Goal: Task Accomplishment & Management: Complete application form

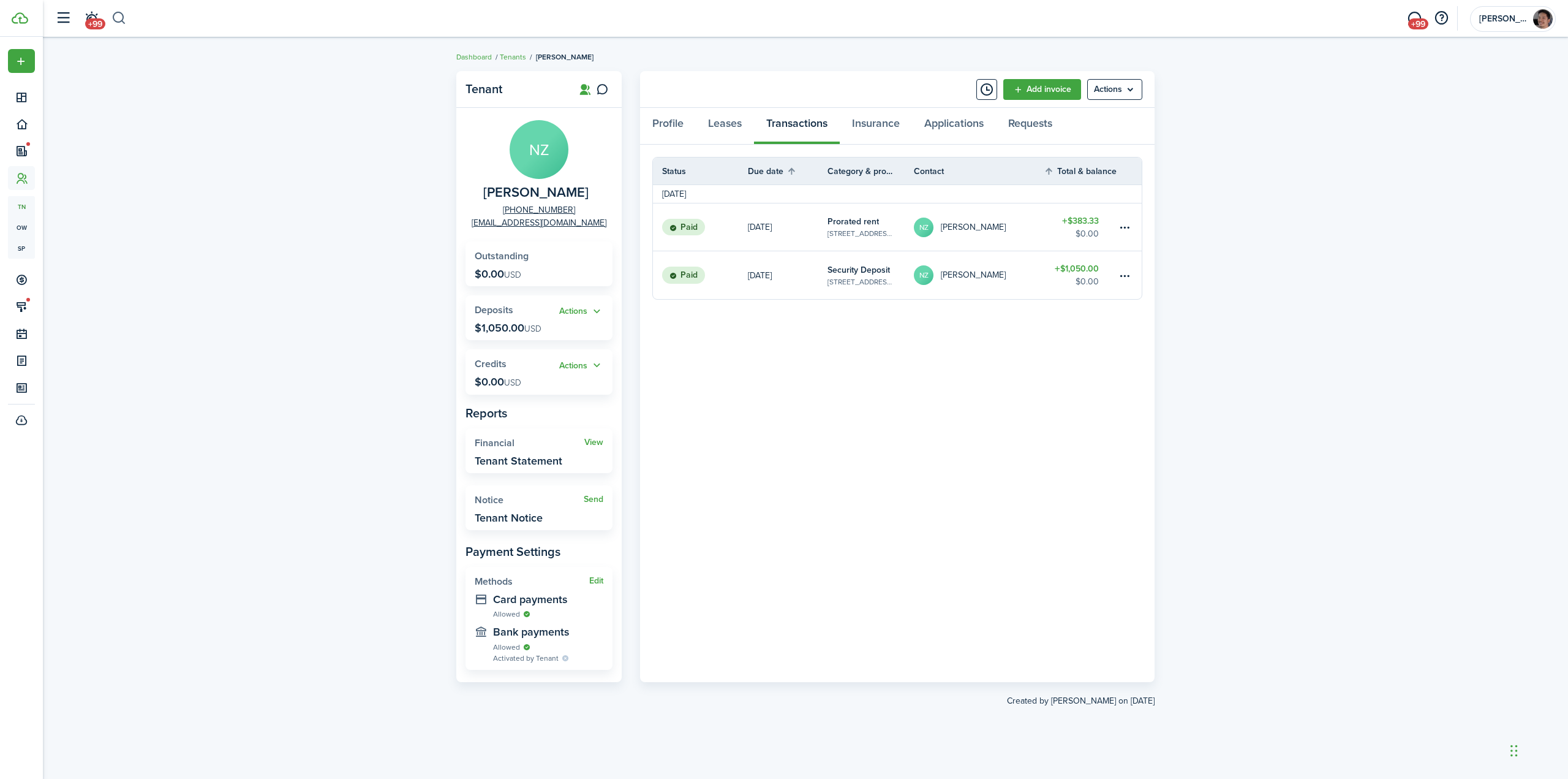
click at [124, 19] on button "button" at bounding box center [119, 18] width 15 height 21
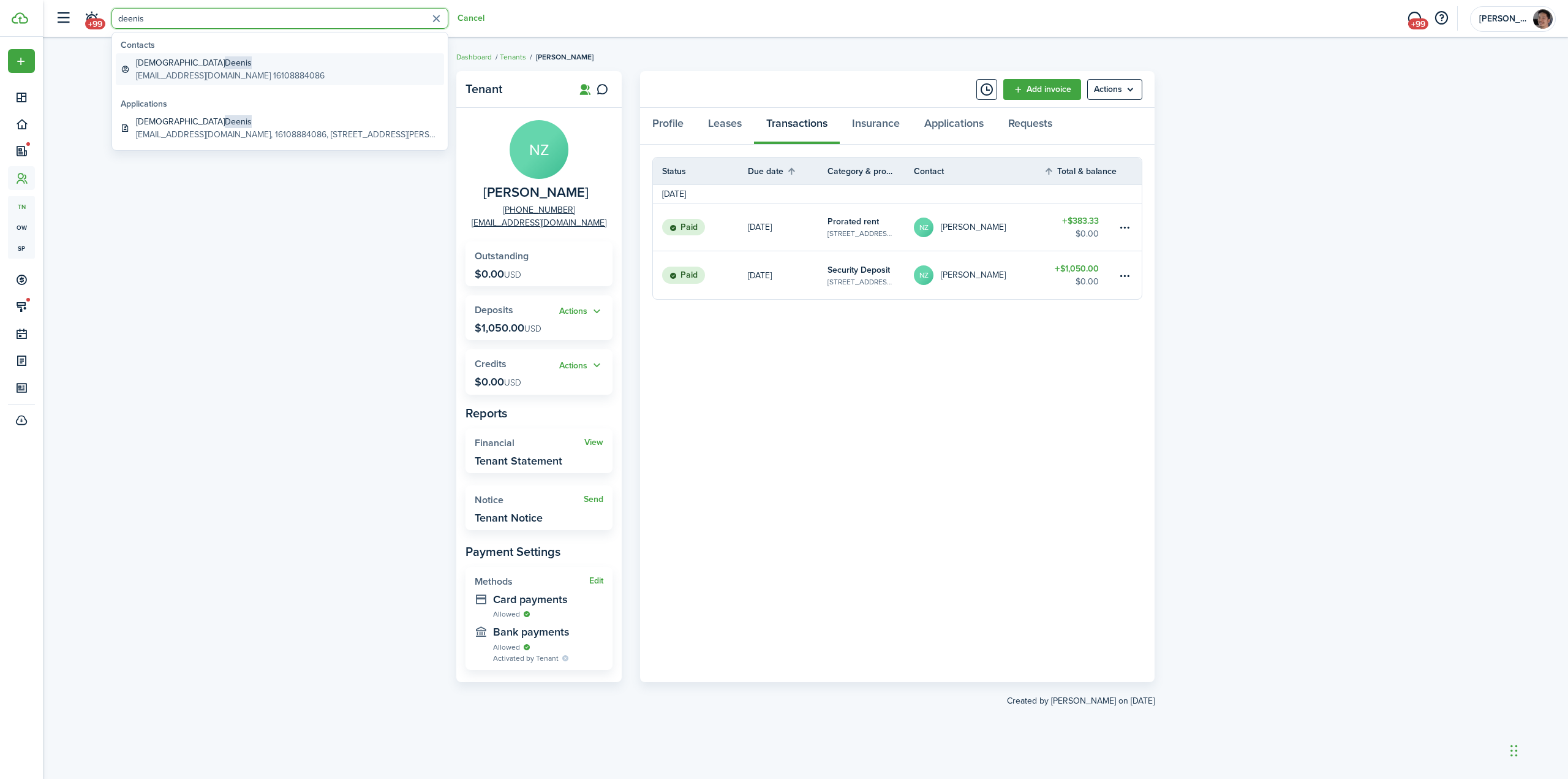
type input "deenis"
click at [204, 67] on global-search-item-title "[DEMOGRAPHIC_DATA][PERSON_NAME]" at bounding box center [230, 63] width 189 height 13
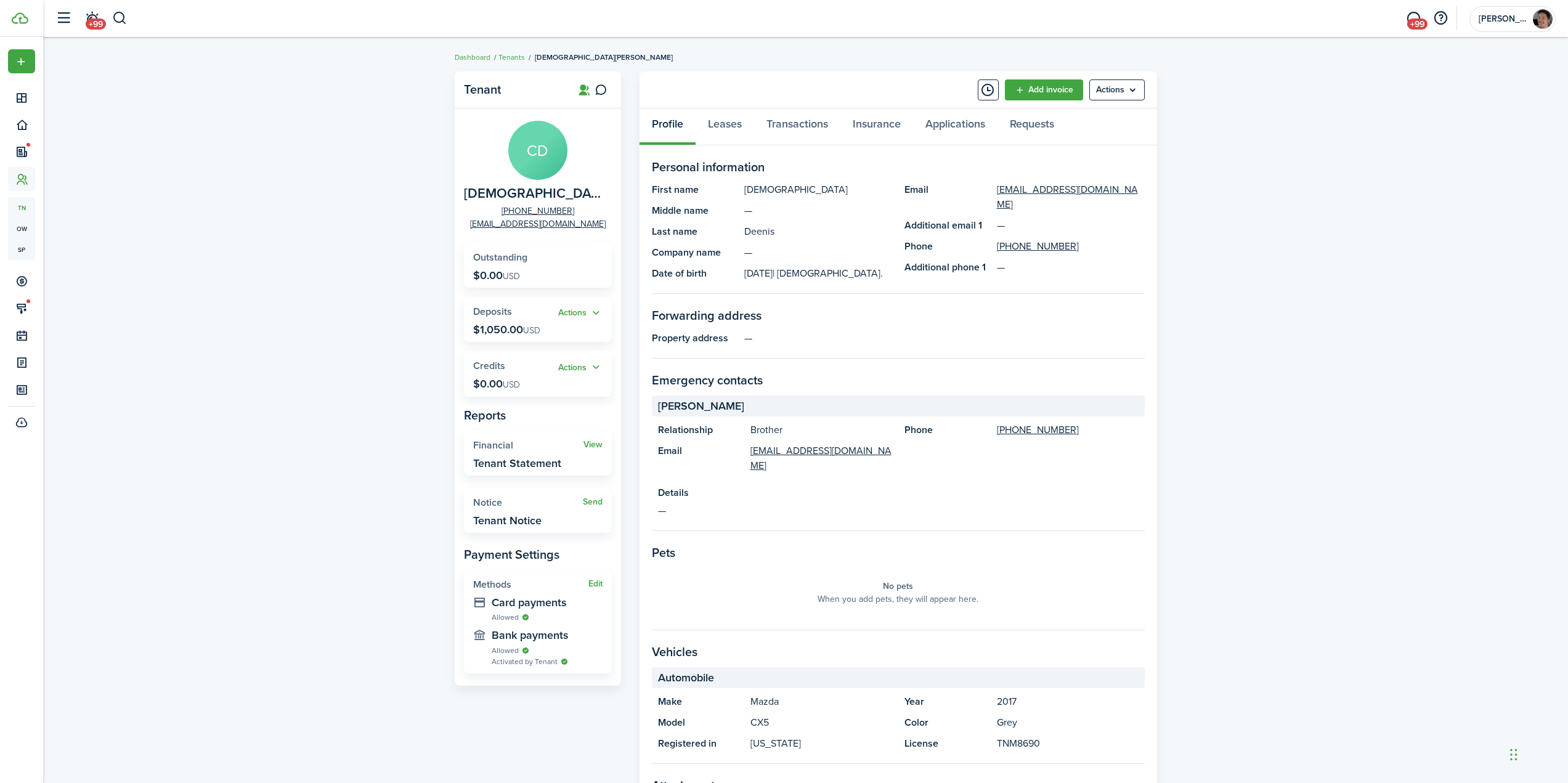
click at [232, 280] on div "Tenant CD [DEMOGRAPHIC_DATA][PERSON_NAME] [PHONE_NUMBER] [EMAIL_ADDRESS][DOMAIN…" at bounding box center [806, 472] width 1525 height 813
click at [1039, 92] on link "Add invoice" at bounding box center [1043, 89] width 78 height 21
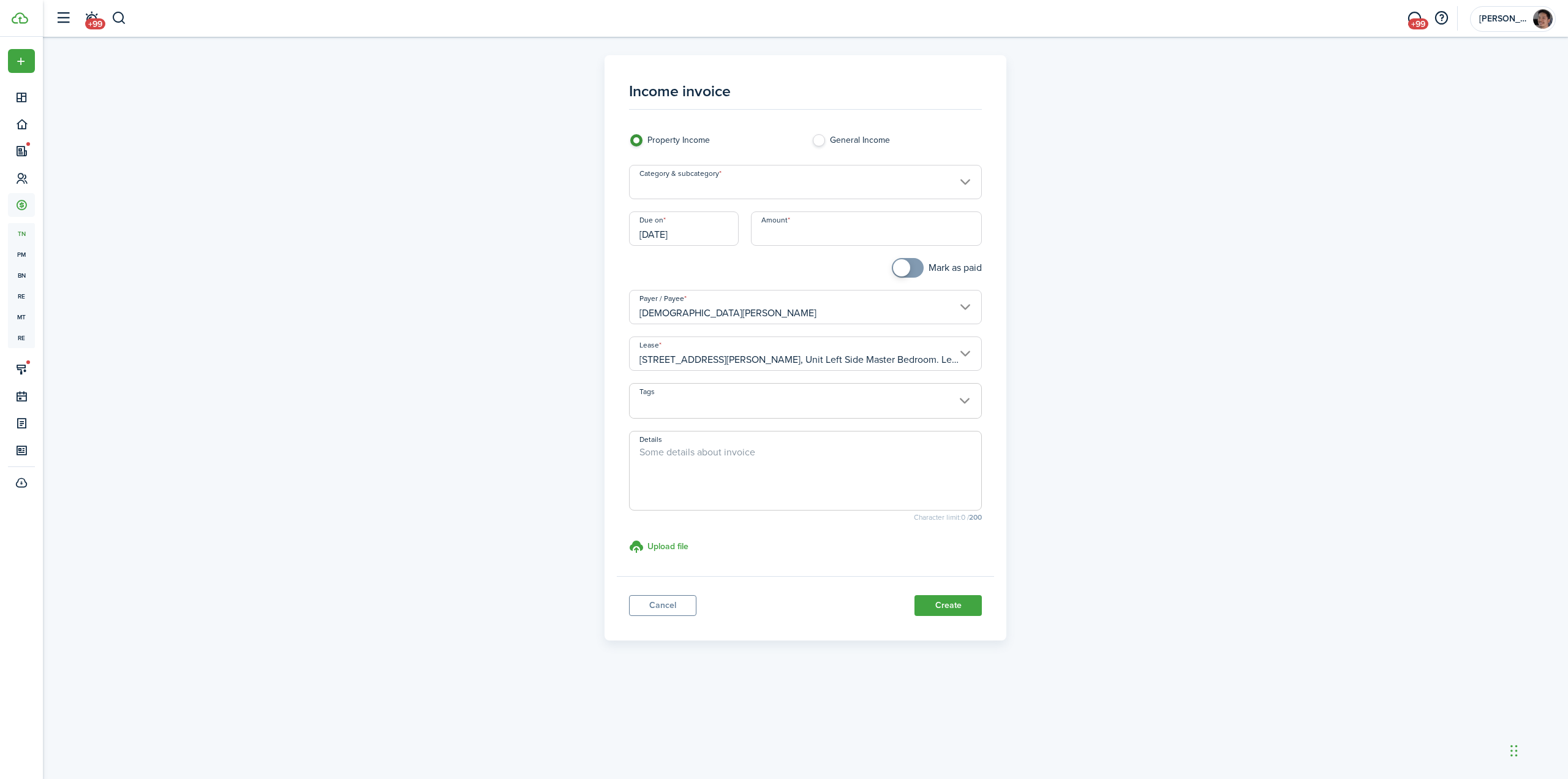
click at [714, 189] on input "Category & subcategory" at bounding box center [806, 181] width 353 height 34
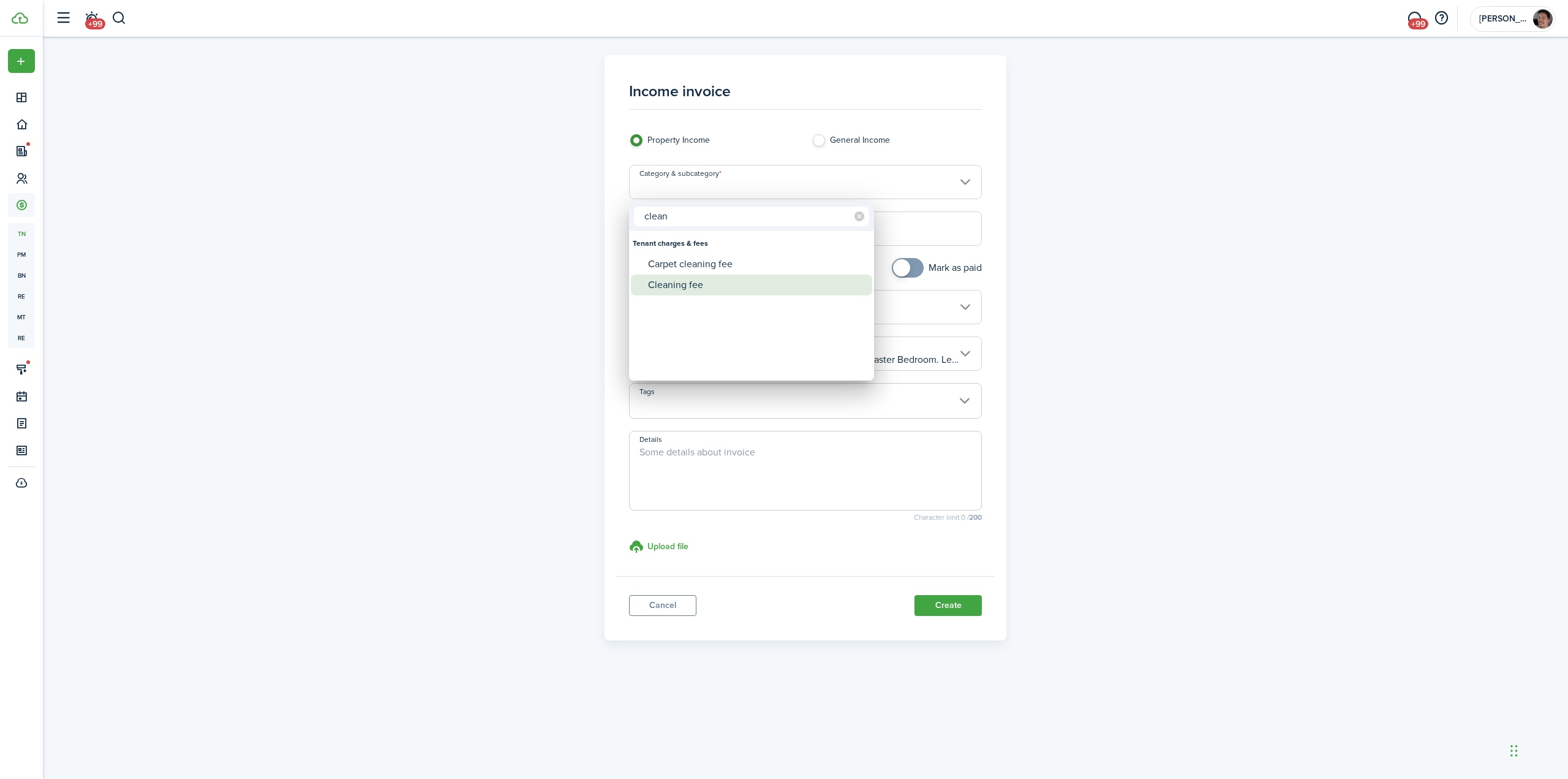
type input "clean"
click at [685, 287] on div "Cleaning fee" at bounding box center [756, 285] width 217 height 21
type input "Tenant charges & fees / Cleaning fee"
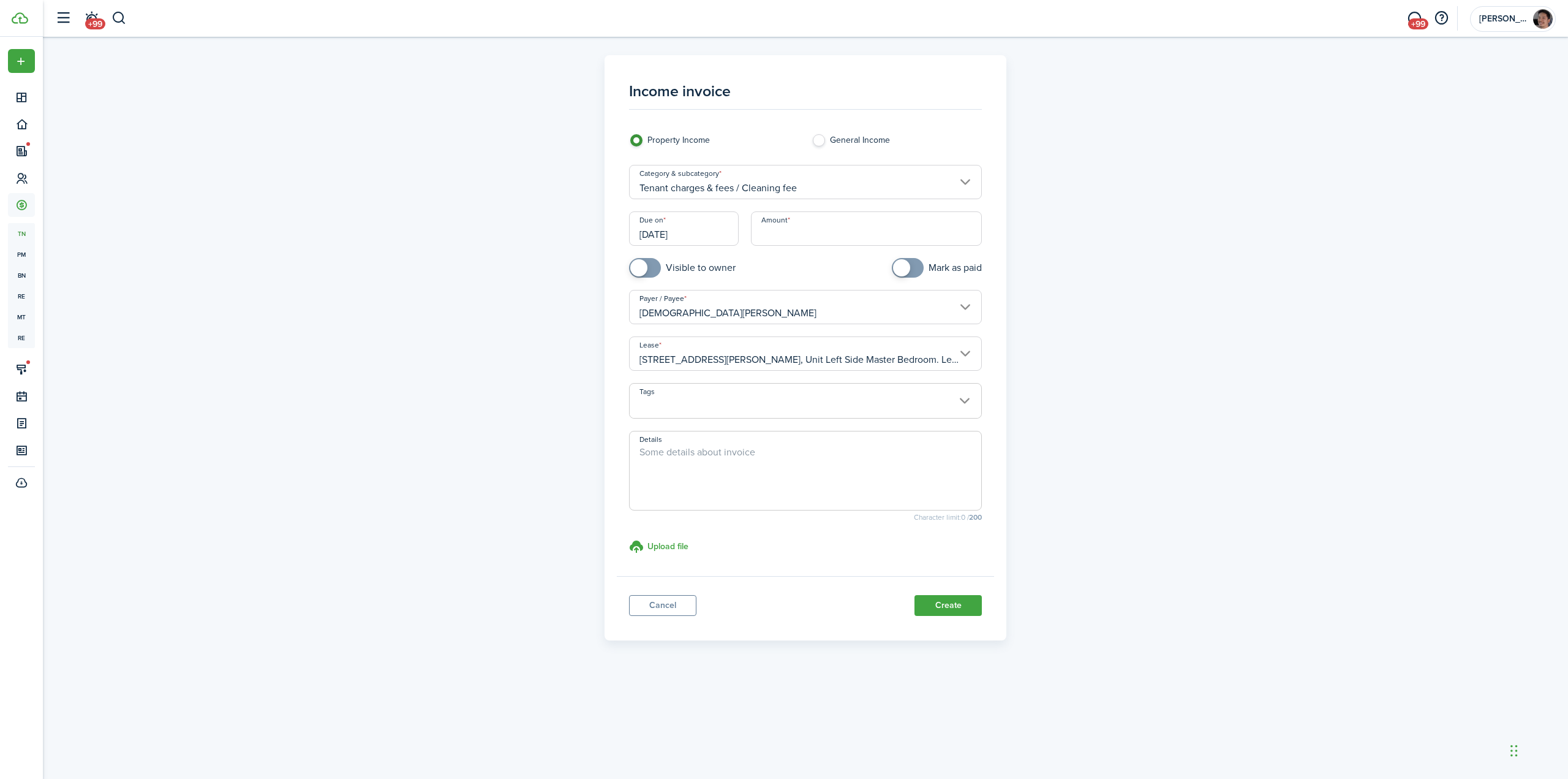
click at [809, 235] on input "Amount" at bounding box center [867, 228] width 231 height 34
type input "$60.00"
click at [1146, 330] on div "Income invoice Property Income General Income Category & subcategory Tenant cha…" at bounding box center [806, 347] width 711 height 585
click at [1143, 425] on div "Income invoice Property Income General Income Category & subcategory Tenant cha…" at bounding box center [806, 347] width 711 height 585
click at [856, 480] on textarea "Details" at bounding box center [806, 474] width 352 height 59
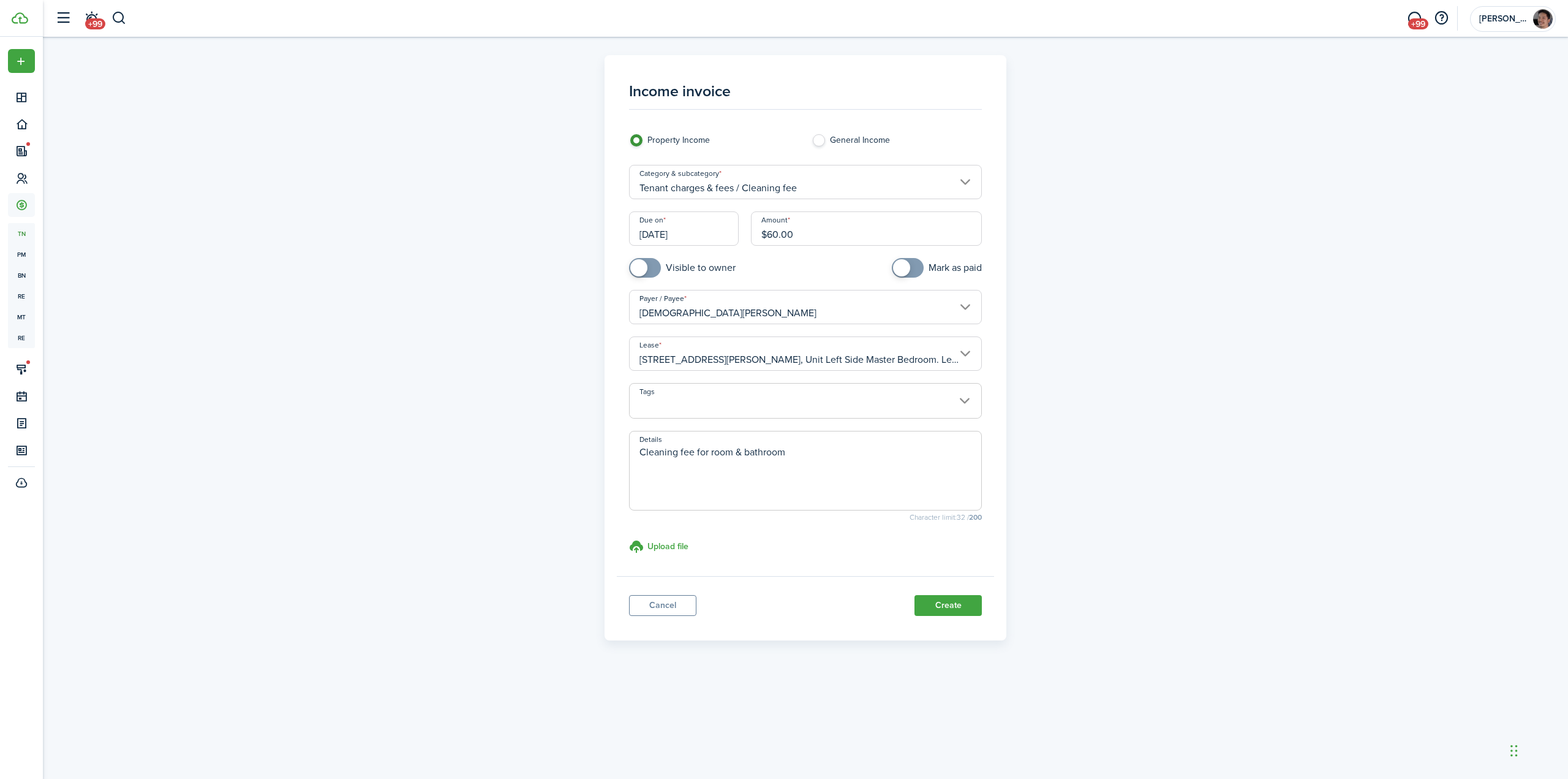
type textarea "Cleaning fee for room & bathroom"
click at [1141, 516] on div "Income invoice Property Income General Income Category & subcategory Tenant cha…" at bounding box center [806, 347] width 711 height 585
click at [944, 607] on button "Create" at bounding box center [948, 605] width 68 height 21
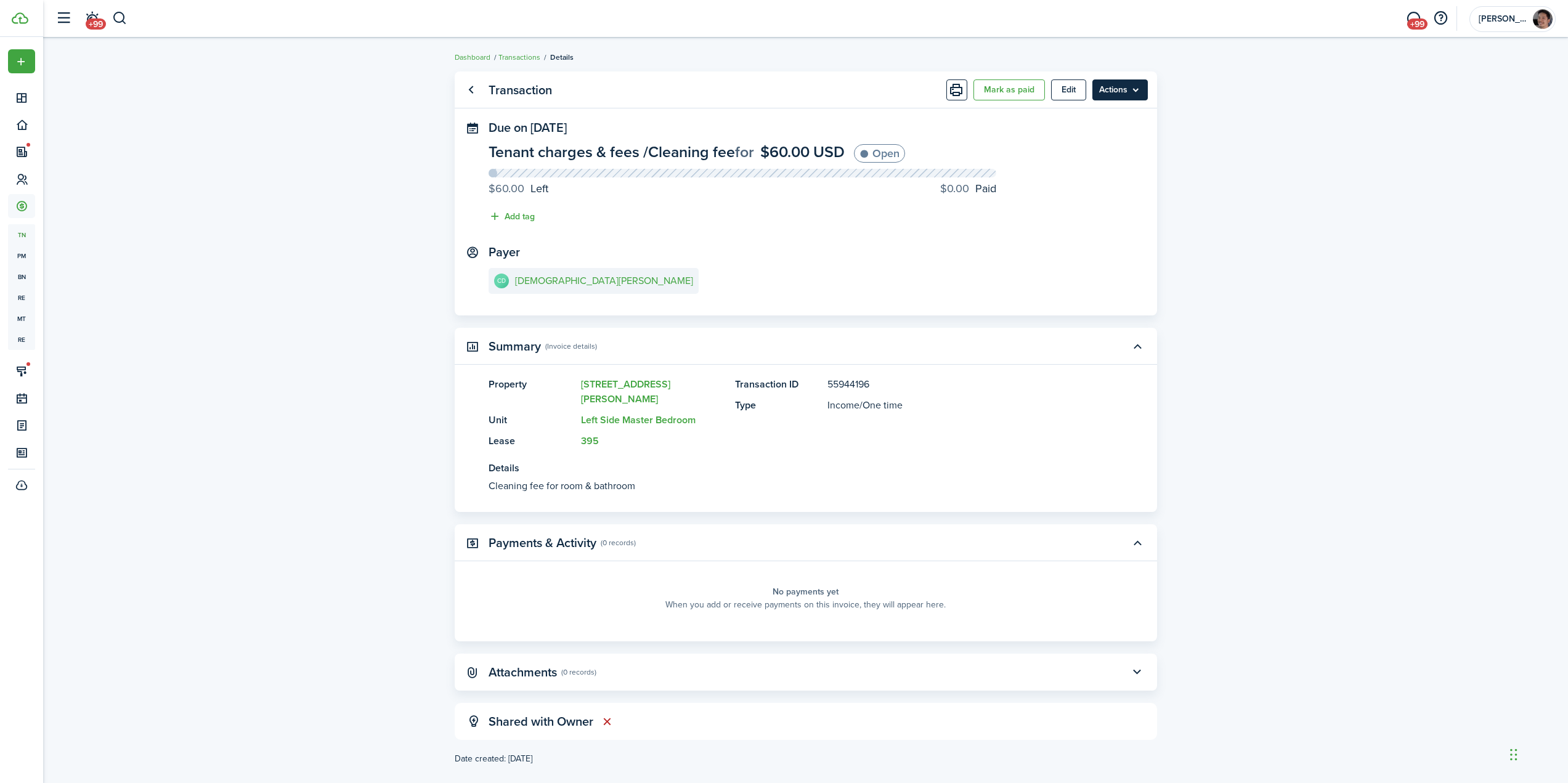
click at [1113, 91] on menu-btn "Actions" at bounding box center [1120, 89] width 55 height 21
click at [1091, 161] on button "Apply deposits" at bounding box center [1093, 160] width 108 height 21
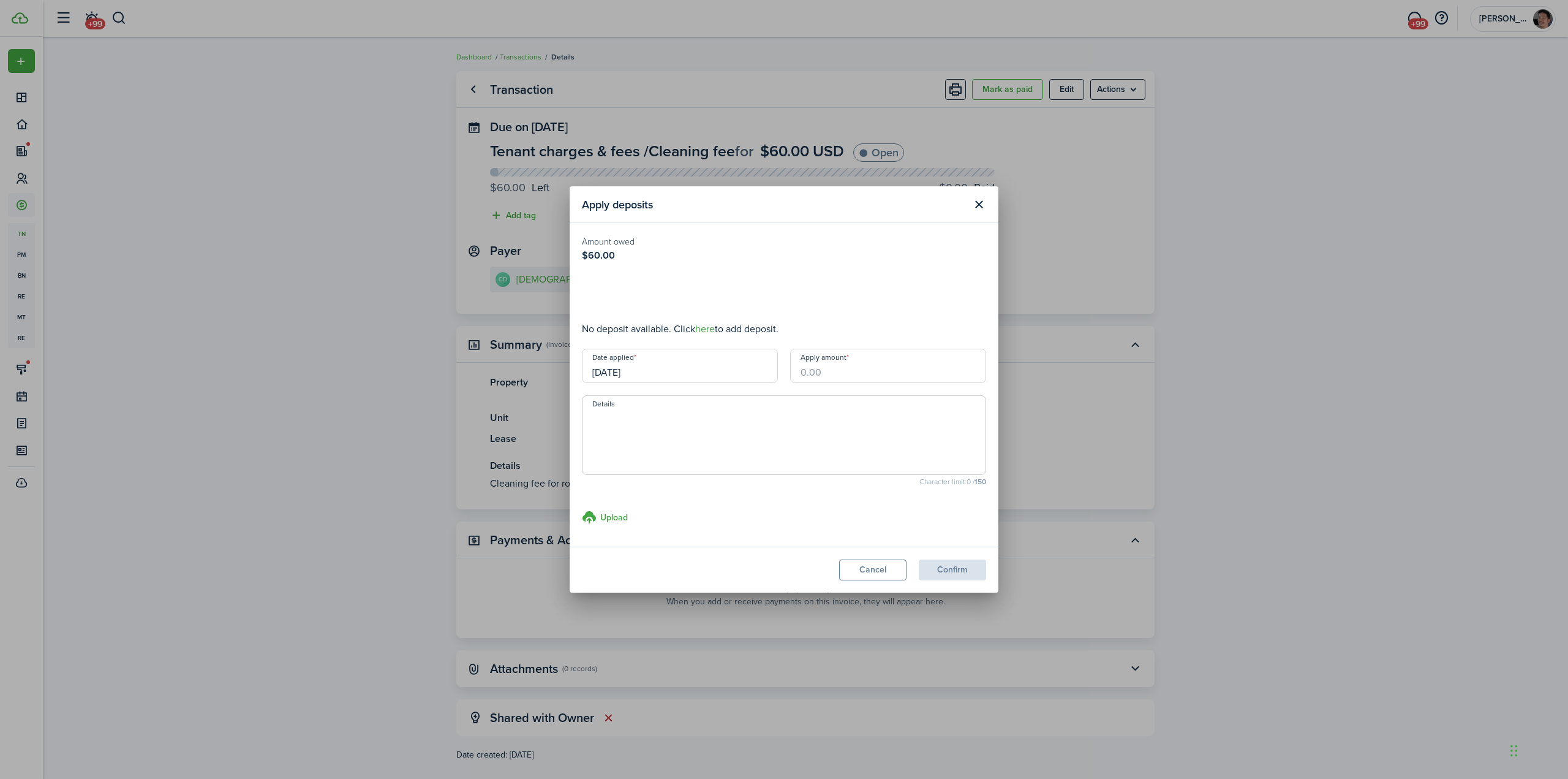
type input "$60.00"
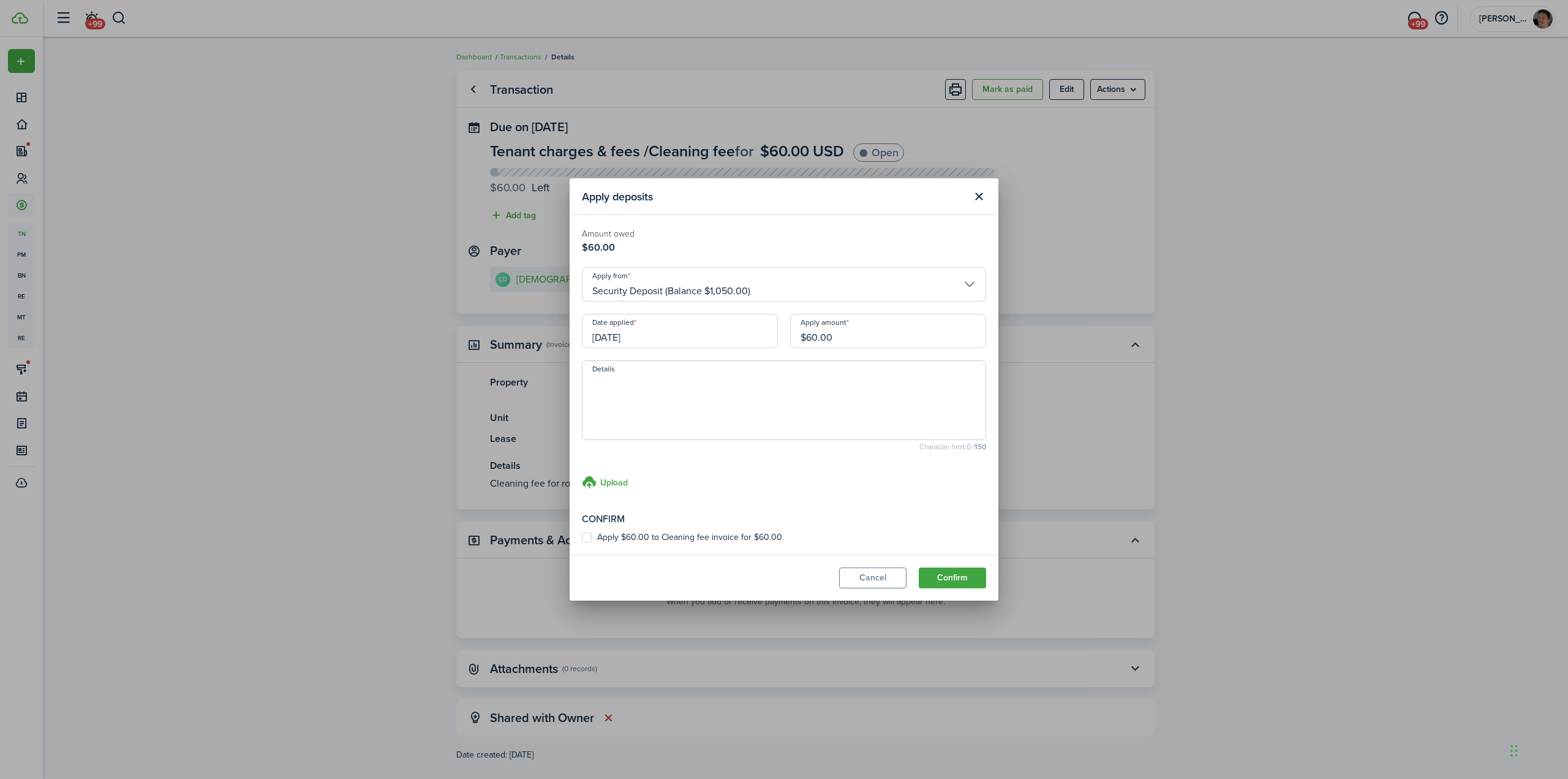
click at [587, 536] on label "Apply $60.00 to Cleaning fee invoice for $60.00" at bounding box center [682, 537] width 200 height 10
click at [582, 537] on input "Apply $60.00 to Cleaning fee invoice for $60.00" at bounding box center [581, 537] width 1 height 1
checkbox input "true"
click at [958, 578] on button "Confirm" at bounding box center [953, 578] width 68 height 21
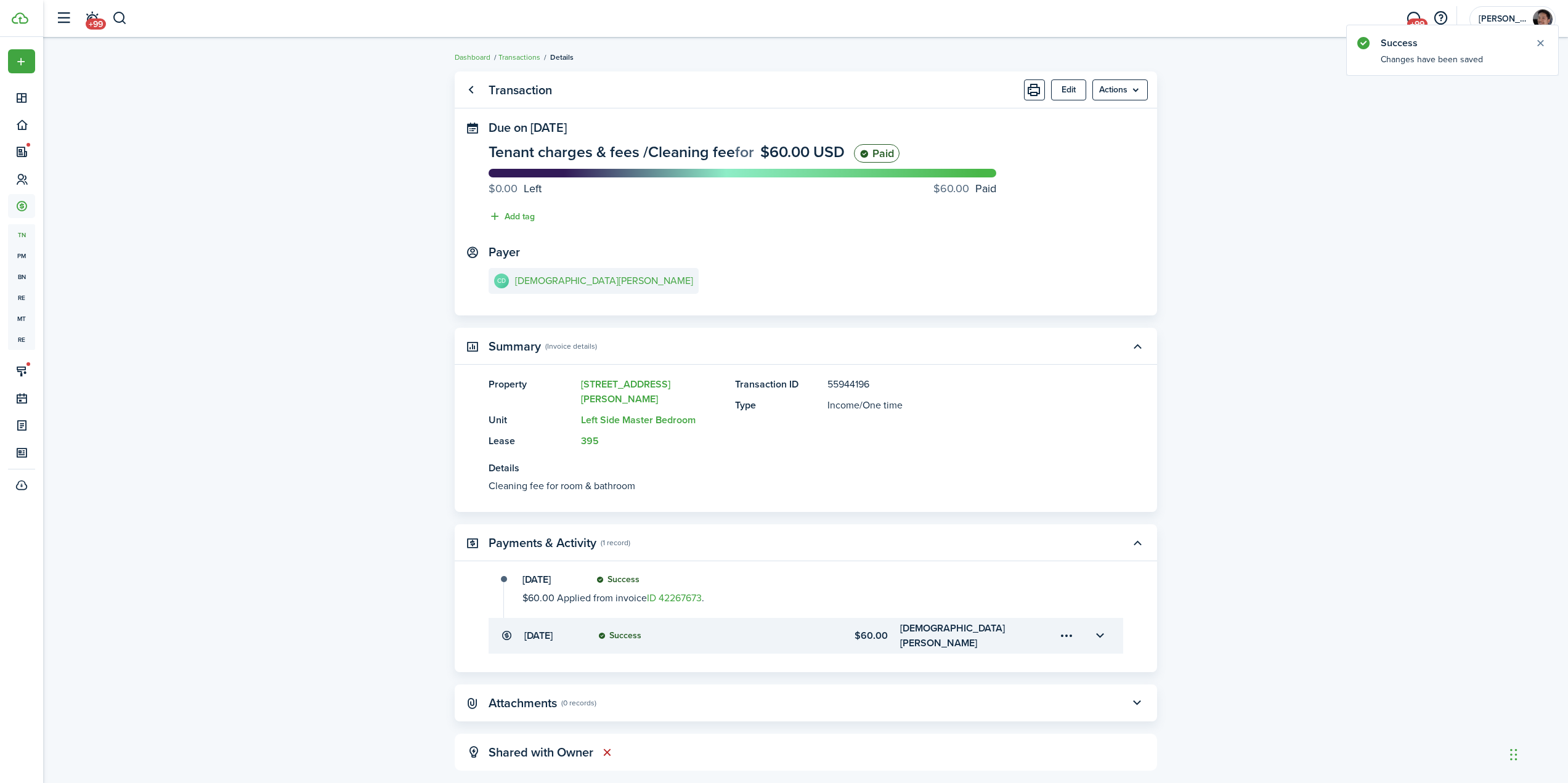
click at [205, 221] on transaction-view "Transaction Edit Actions Due on [DATE] Tenant charges & fees / Cleaning fee for…" at bounding box center [806, 433] width 1525 height 736
click at [123, 23] on button "button" at bounding box center [120, 18] width 15 height 21
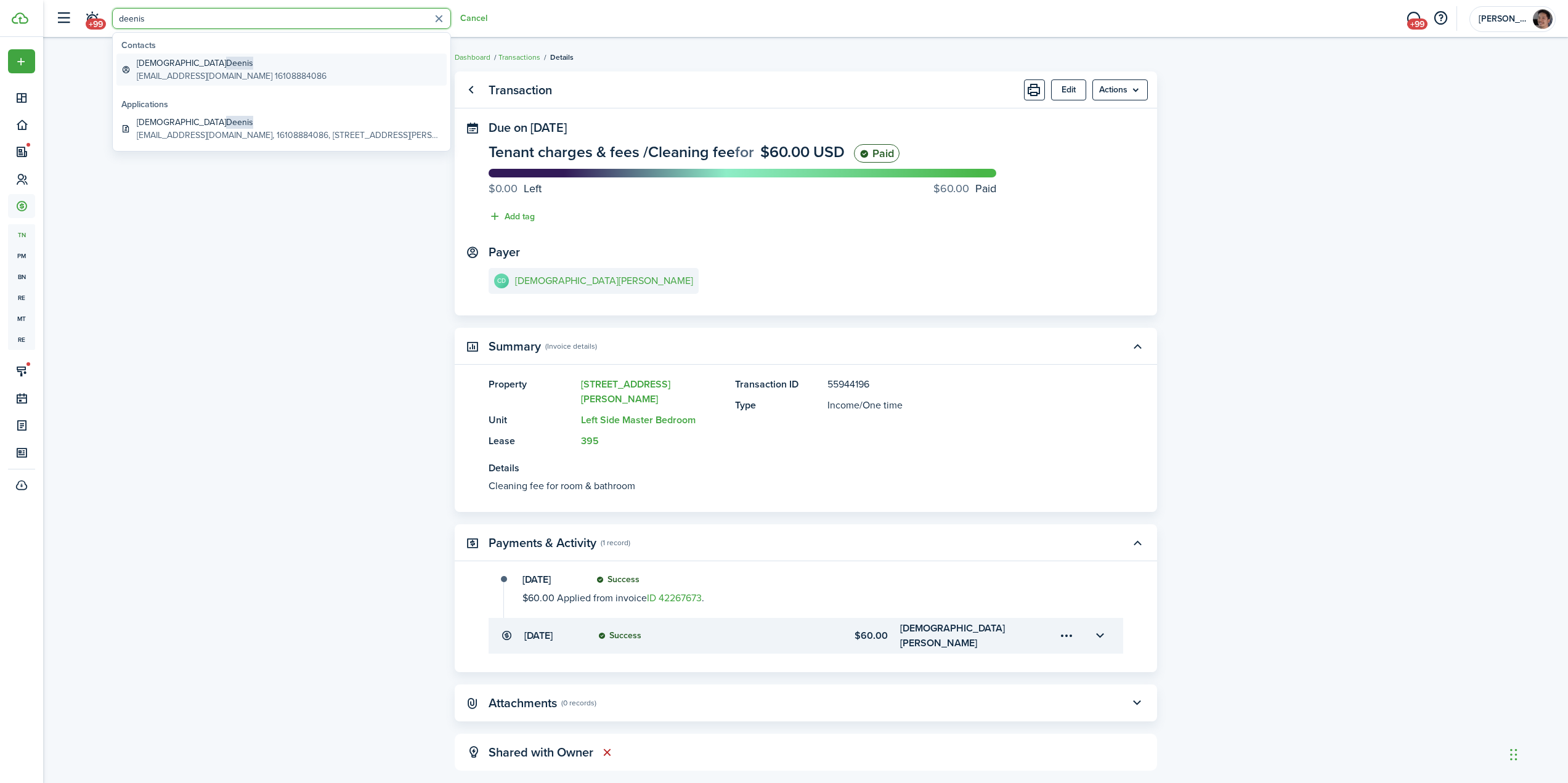
type input "deenis"
click at [190, 70] on global-search-item-description "[EMAIL_ADDRESS][DOMAIN_NAME] 16108884086" at bounding box center [231, 76] width 190 height 13
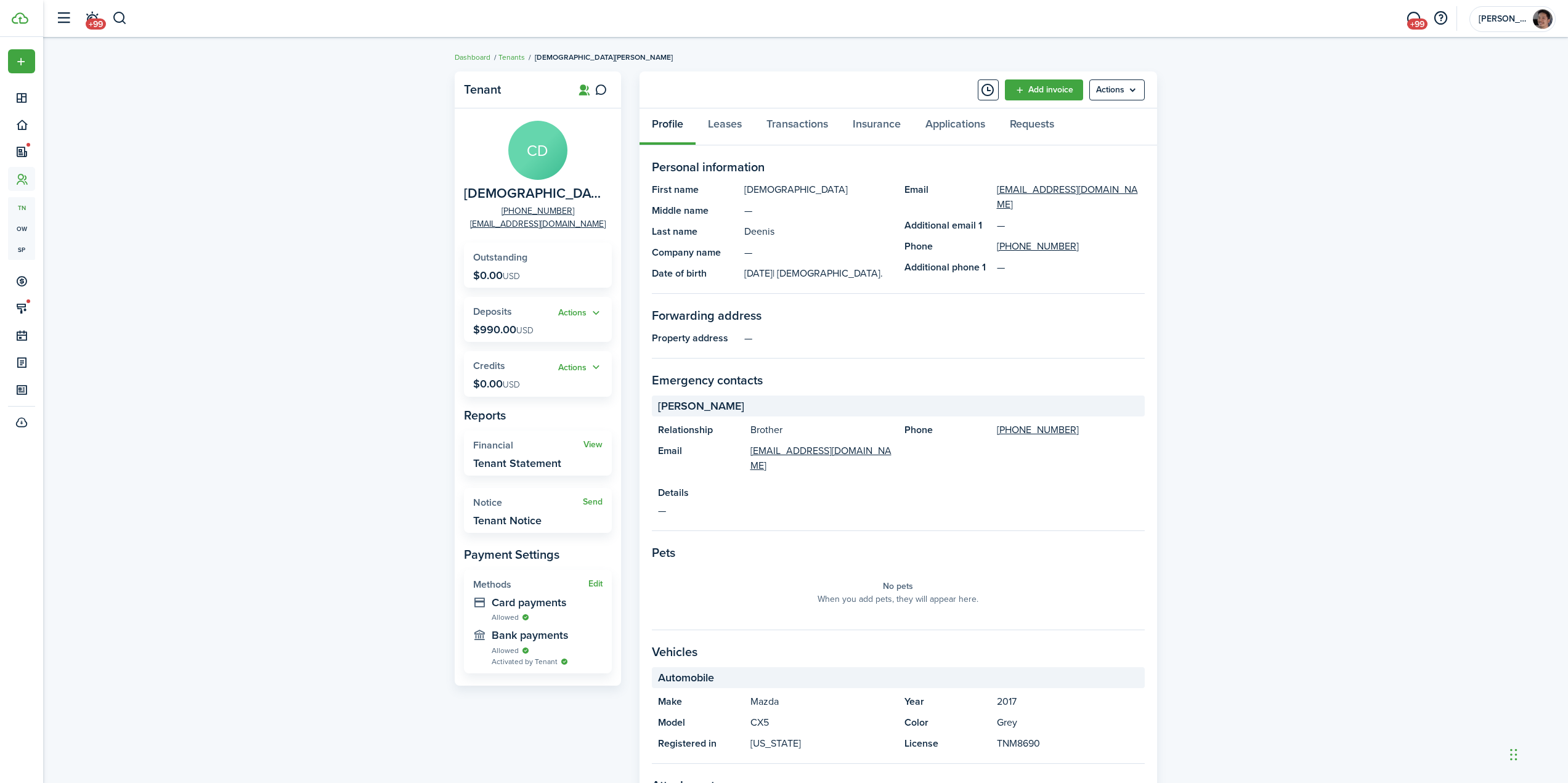
click at [381, 318] on div "Tenant CD [DEMOGRAPHIC_DATA][PERSON_NAME] [PHONE_NUMBER] [EMAIL_ADDRESS][DOMAIN…" at bounding box center [806, 472] width 1525 height 813
click at [579, 314] on button "Actions" at bounding box center [580, 313] width 45 height 14
click at [368, 312] on div "Tenant CD [DEMOGRAPHIC_DATA][PERSON_NAME] [PHONE_NUMBER] [EMAIL_ADDRESS][DOMAIN…" at bounding box center [806, 472] width 1525 height 813
click at [496, 325] on p "$990.00 USD" at bounding box center [503, 330] width 60 height 13
click at [815, 118] on link "Transactions" at bounding box center [797, 126] width 86 height 37
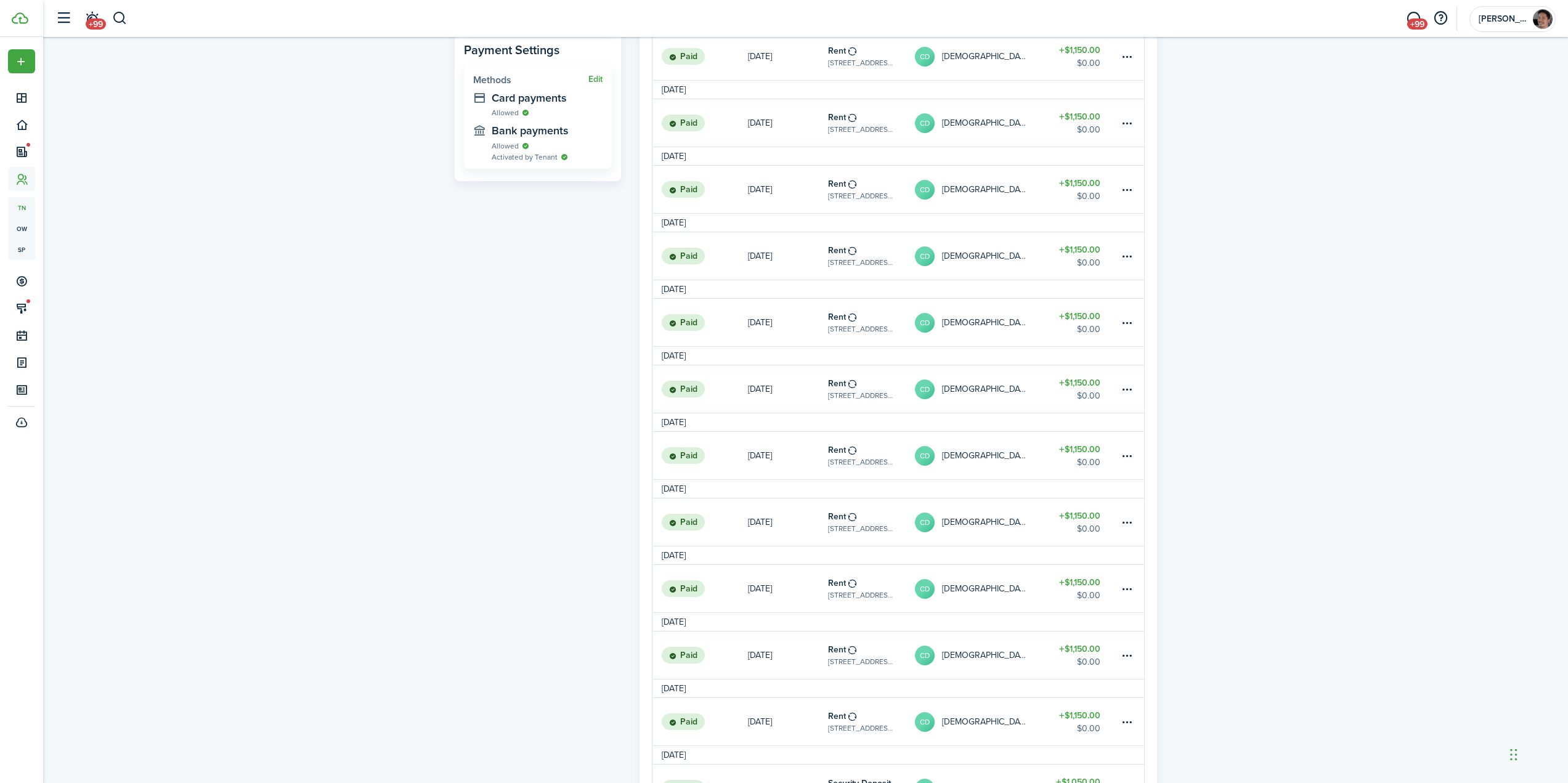
scroll to position [606, 0]
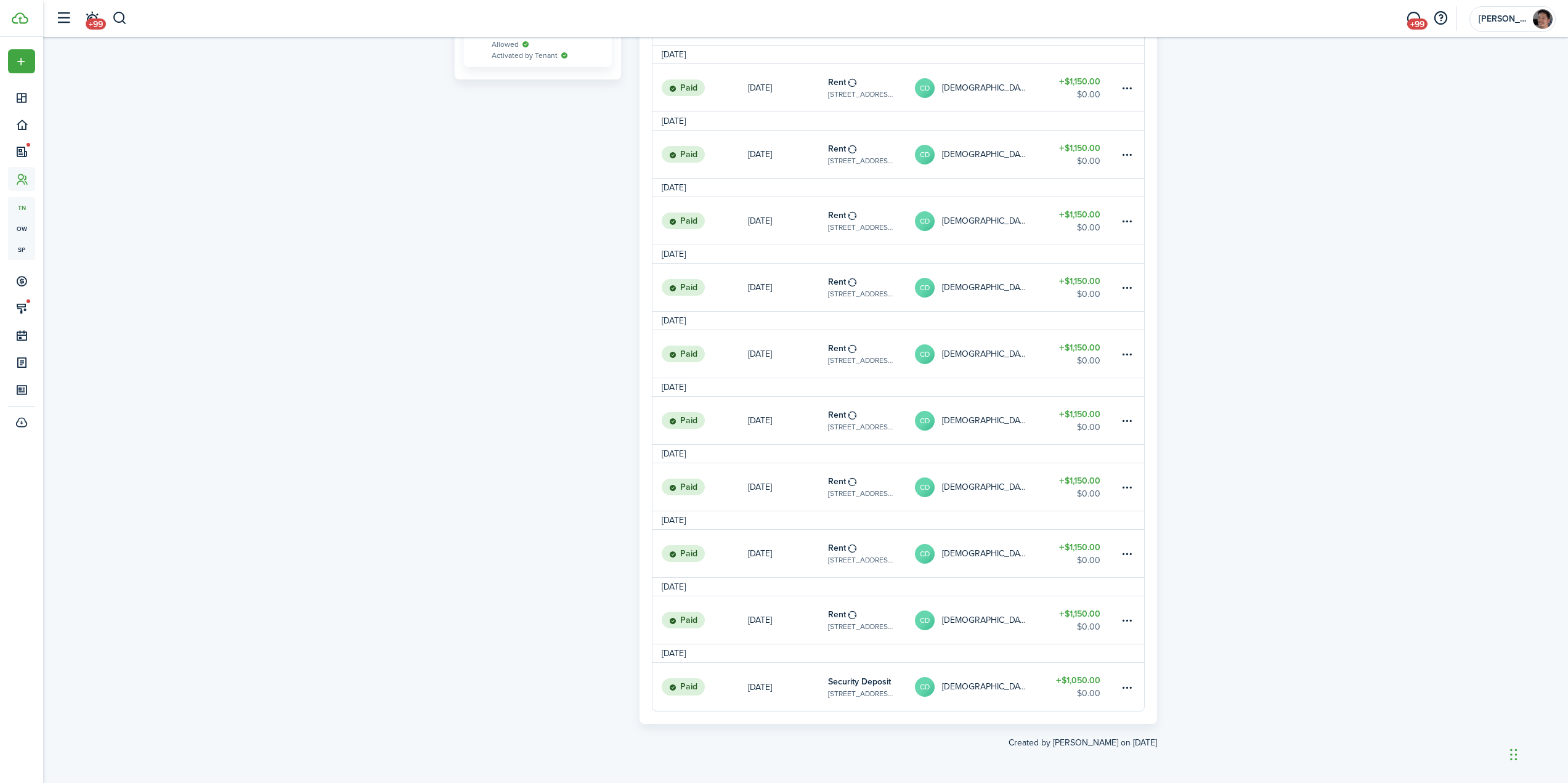
click at [1081, 680] on table-amount-title "$1,050.00" at bounding box center [1078, 680] width 45 height 13
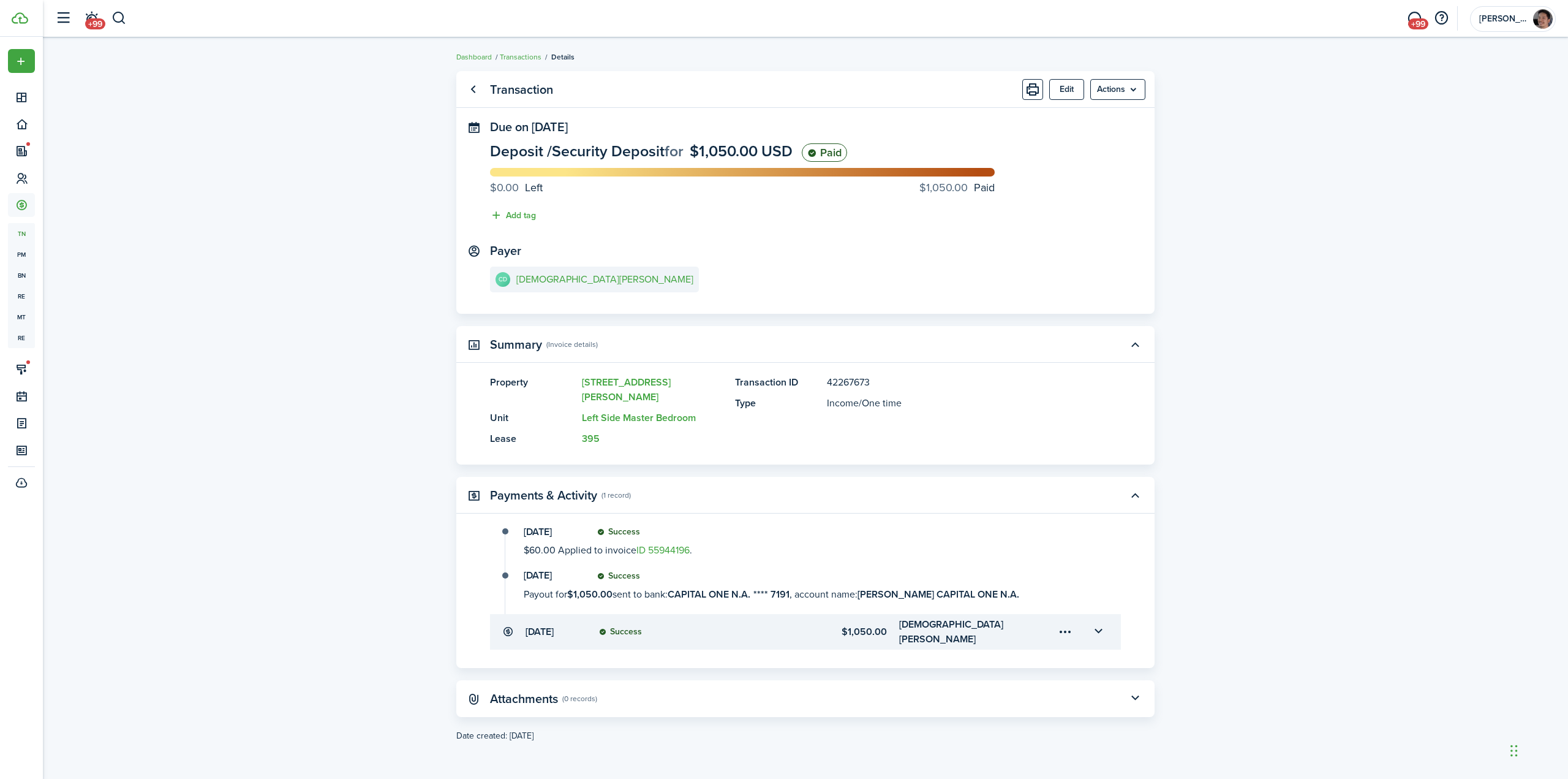
click at [256, 215] on transaction-view "Transaction Edit Actions Due on [DATE] Deposit / Security Deposit for $1,050.00…" at bounding box center [806, 408] width 1525 height 686
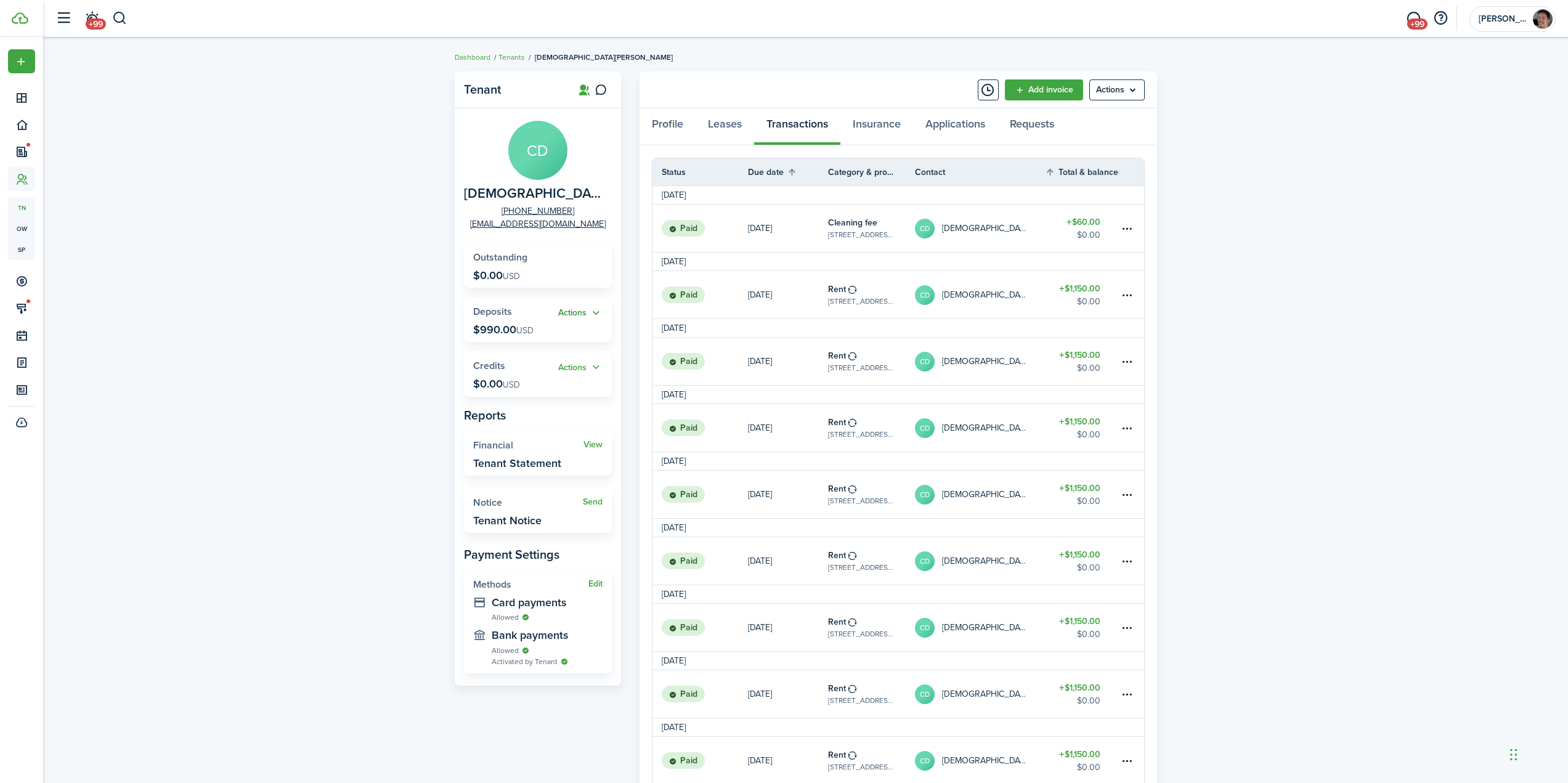
click at [572, 314] on button "Actions" at bounding box center [580, 313] width 45 height 14
click at [516, 380] on link "Return" at bounding box center [548, 380] width 108 height 21
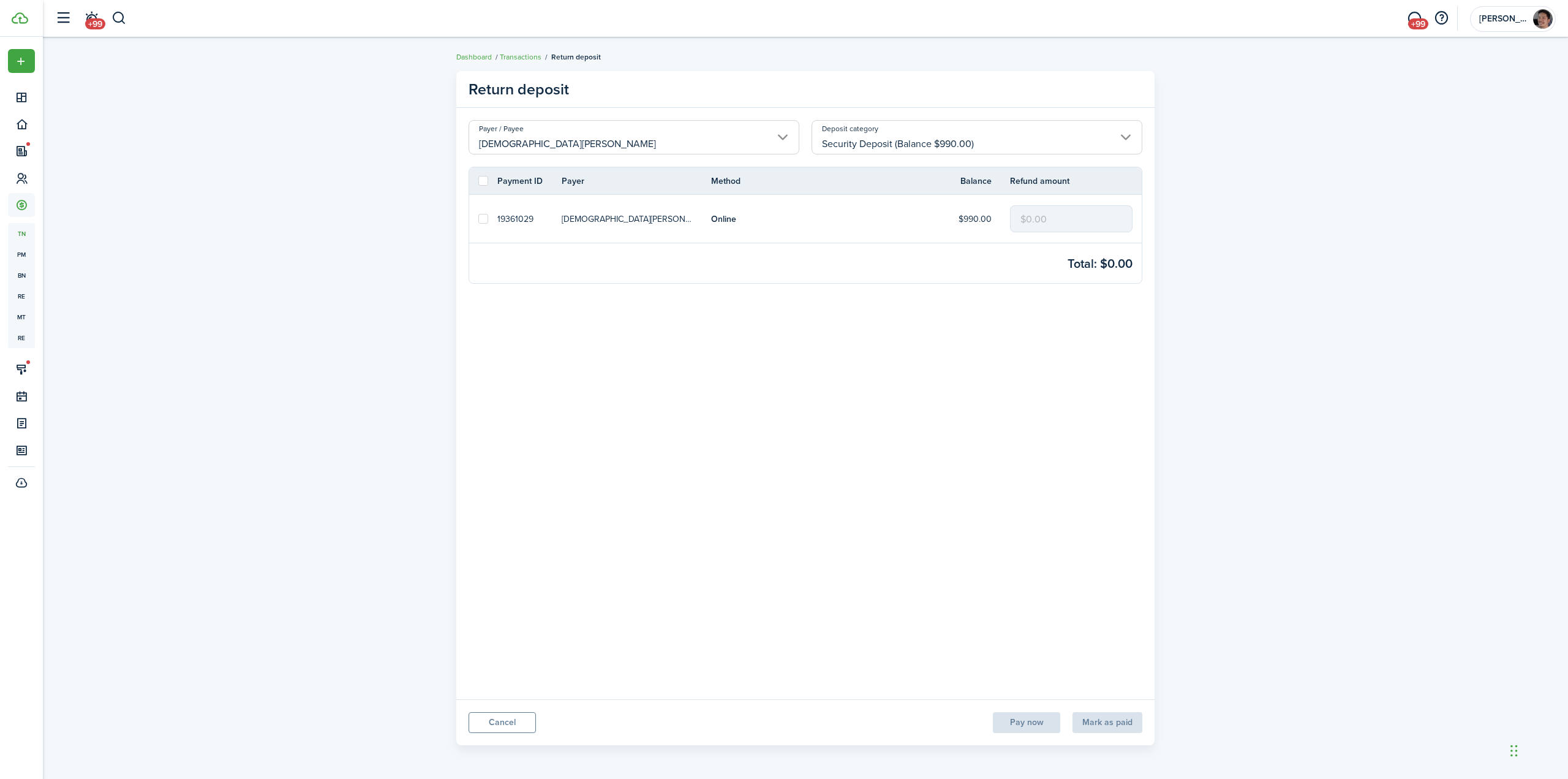
click at [485, 181] on label at bounding box center [483, 181] width 10 height 10
click at [478, 181] on input "checkbox" at bounding box center [478, 181] width 1 height 1
checkbox input "true"
drag, startPoint x: 1079, startPoint y: 221, endPoint x: 529, endPoint y: 201, distance: 550.4
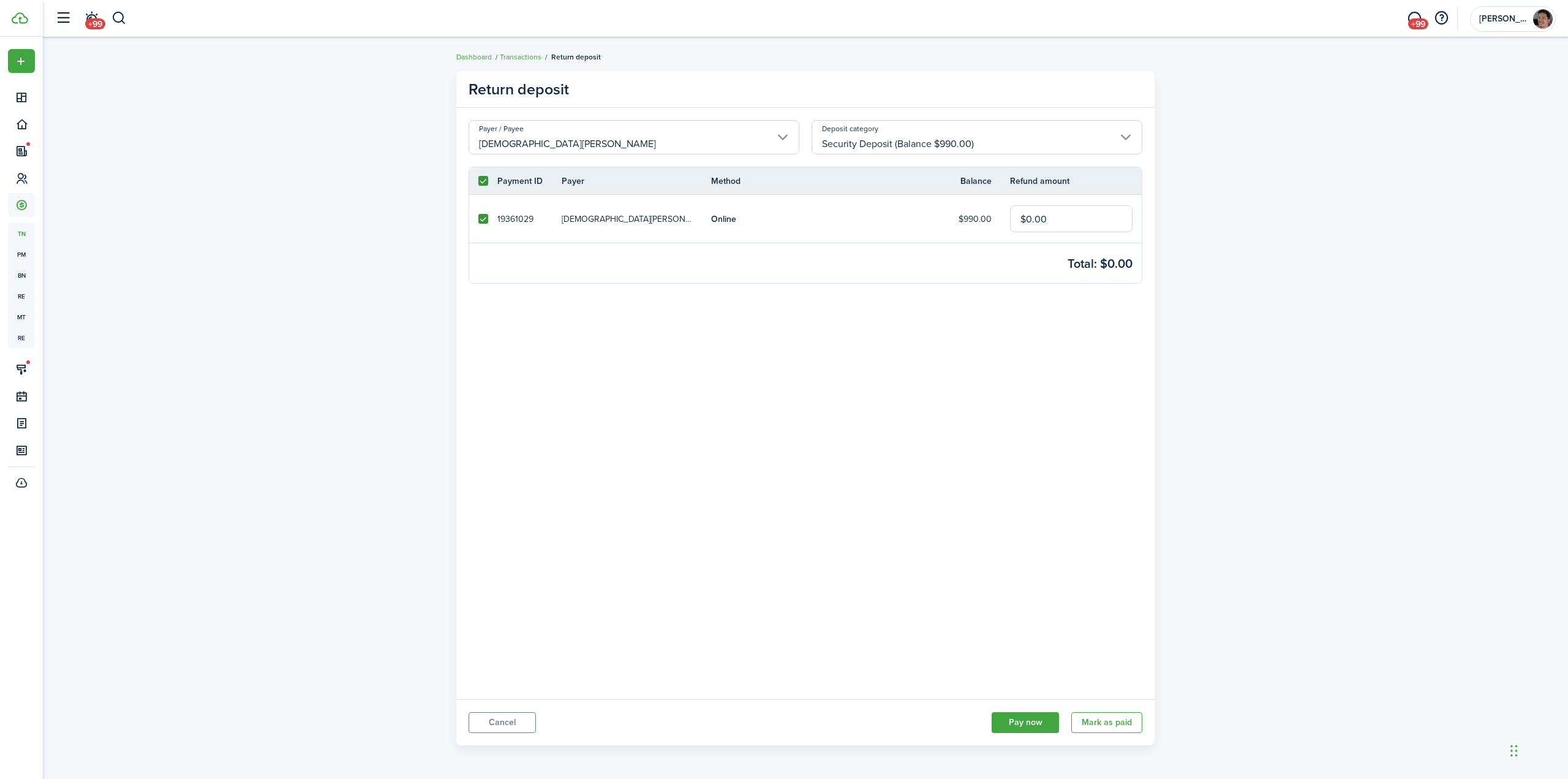
click at [664, 208] on tr "19361029 [DEMOGRAPHIC_DATA][PERSON_NAME] Online $990.00 $0.00" at bounding box center [805, 218] width 672 height 48
type input "$990.00"
drag, startPoint x: 811, startPoint y: 487, endPoint x: 860, endPoint y: 501, distance: 51.0
click at [813, 487] on panel-main-body "Payer / Payee [PERSON_NAME] Deposit category Security Deposit (Balance $990.00)…" at bounding box center [806, 403] width 698 height 591
click at [1018, 721] on button "Pay now" at bounding box center [1026, 722] width 68 height 21
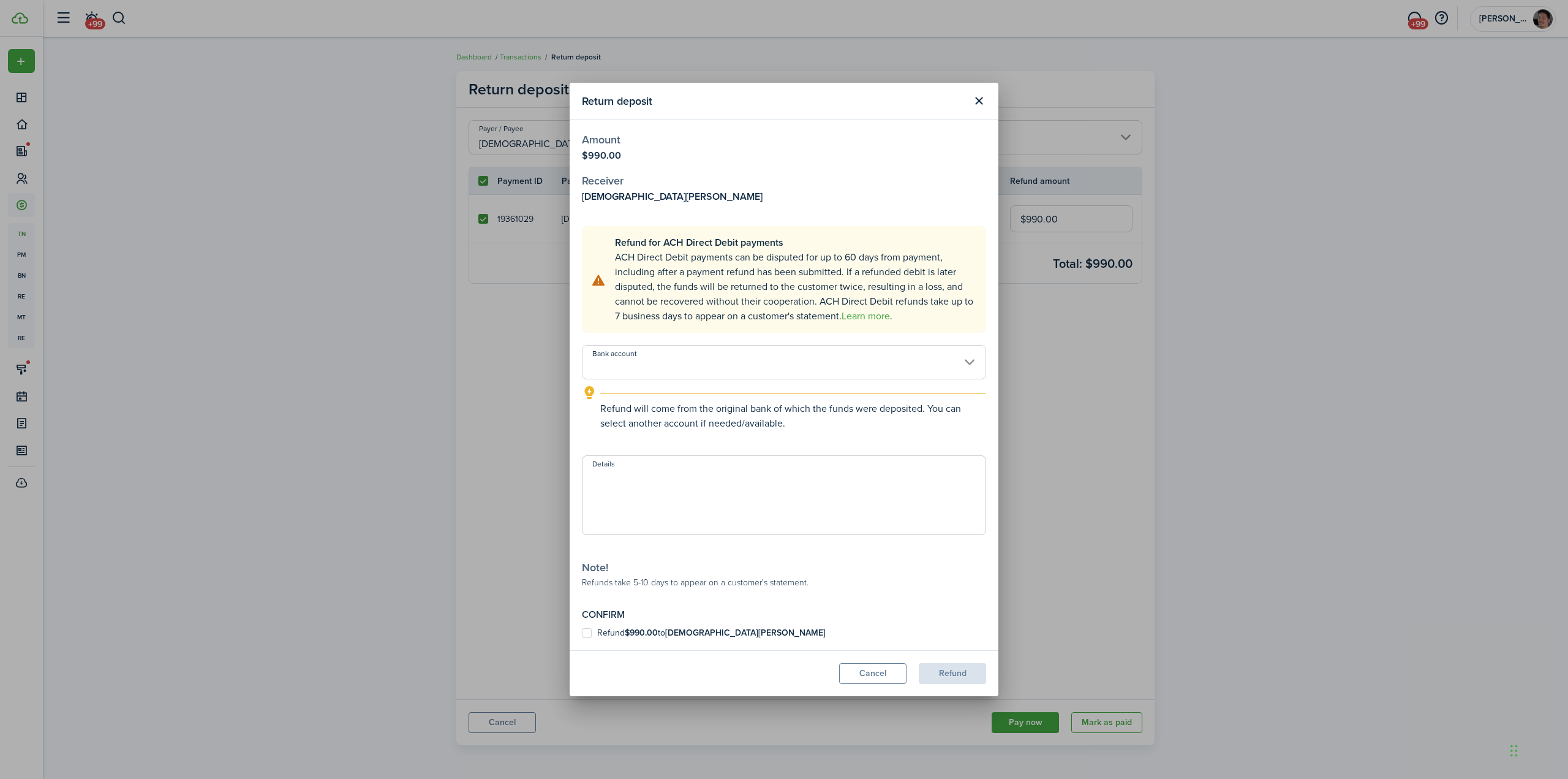
click at [652, 362] on input "Bank account" at bounding box center [784, 362] width 404 height 34
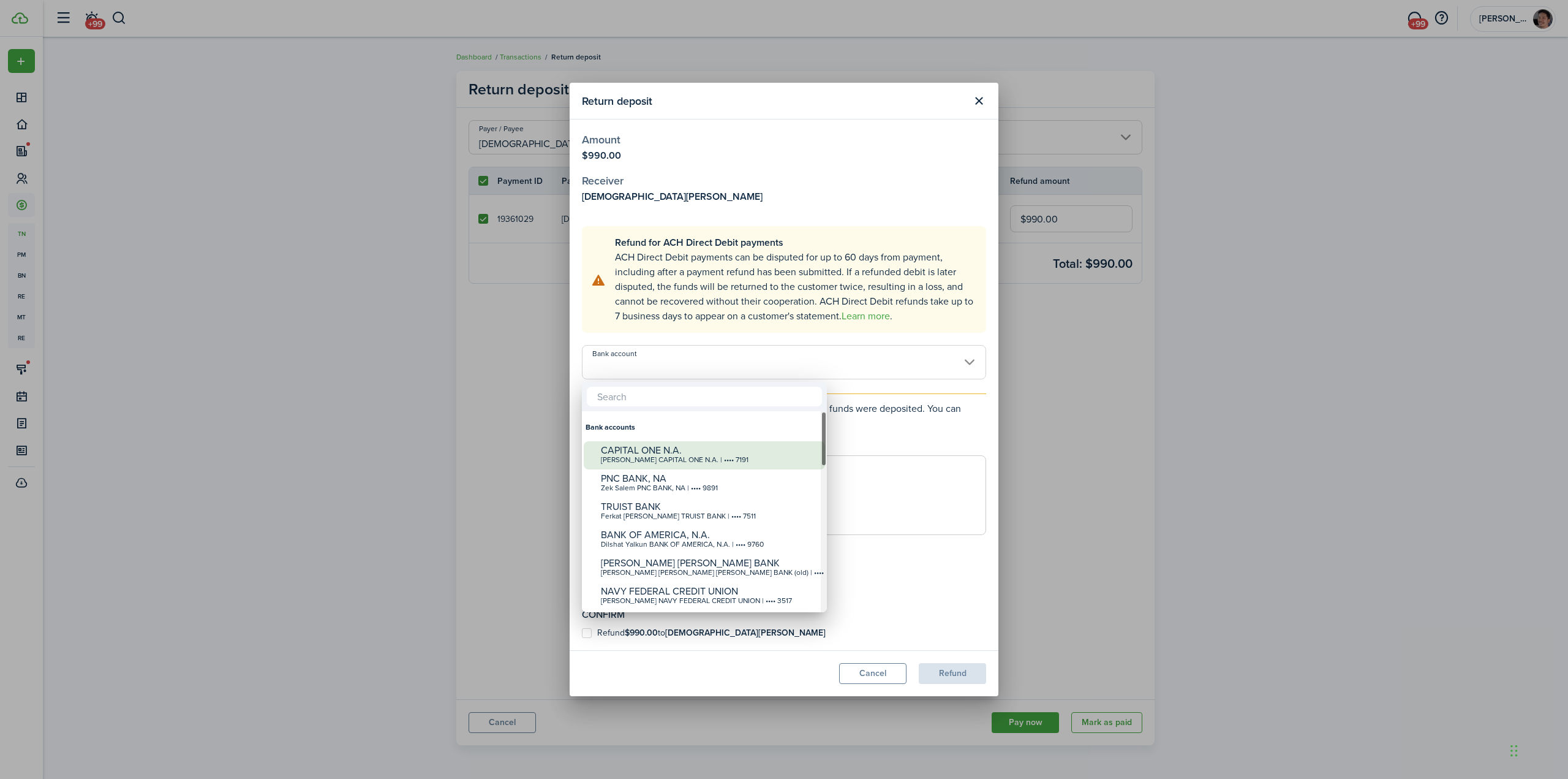
click at [665, 450] on div "CAPITAL ONE N.A." at bounding box center [709, 451] width 217 height 11
type input "•••• •••• •••• 7191"
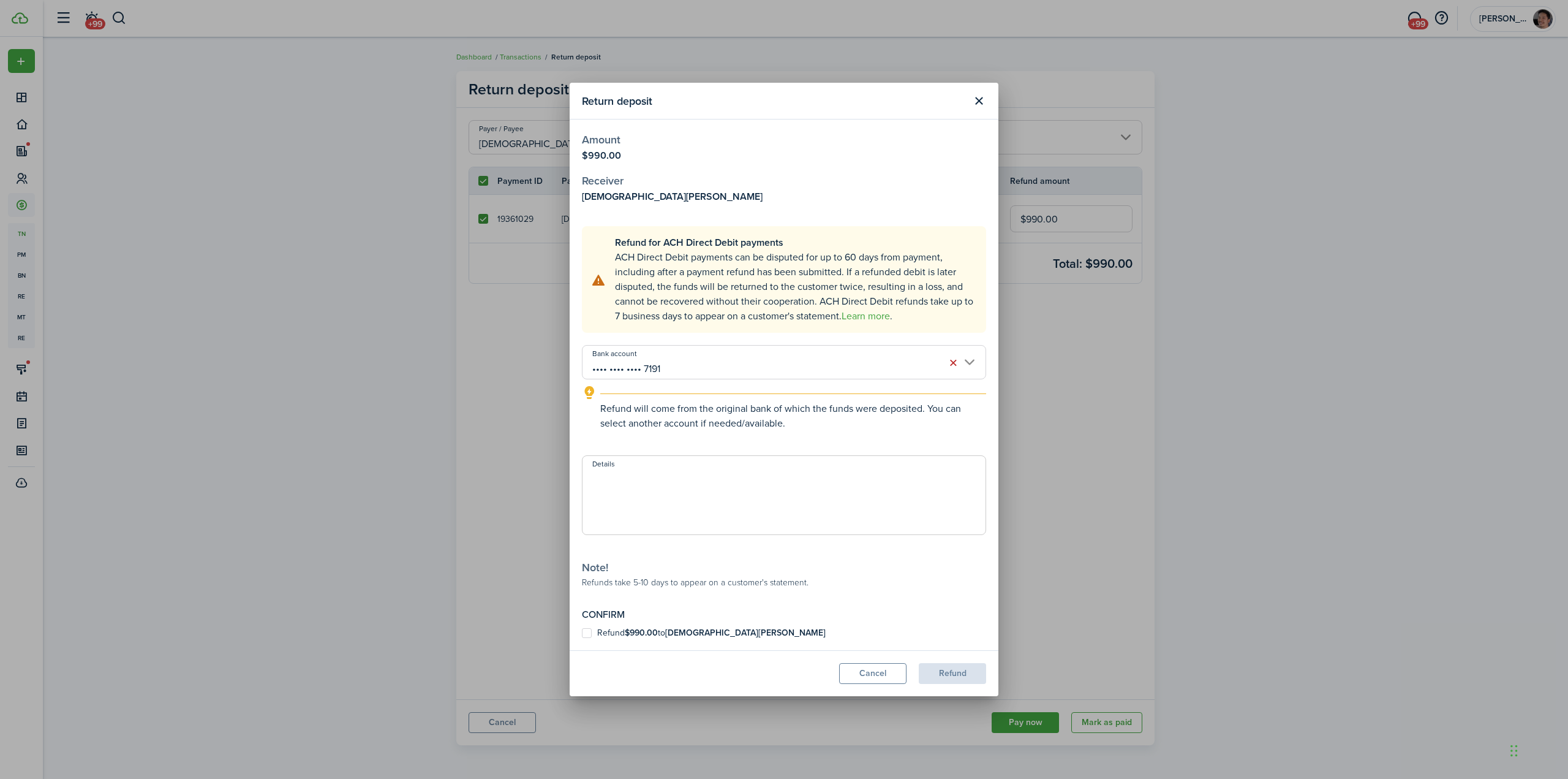
click at [664, 499] on textarea "Details" at bounding box center [784, 499] width 403 height 59
type textarea "[DEMOGRAPHIC_DATA][PERSON_NAME] sec deposit refund minus $60 cleaning fee"
click at [584, 635] on label "Refund $990.00 to [PERSON_NAME]" at bounding box center [704, 633] width 244 height 10
click at [582, 634] on input "Refund $990.00 to [PERSON_NAME]" at bounding box center [581, 633] width 1 height 1
checkbox input "true"
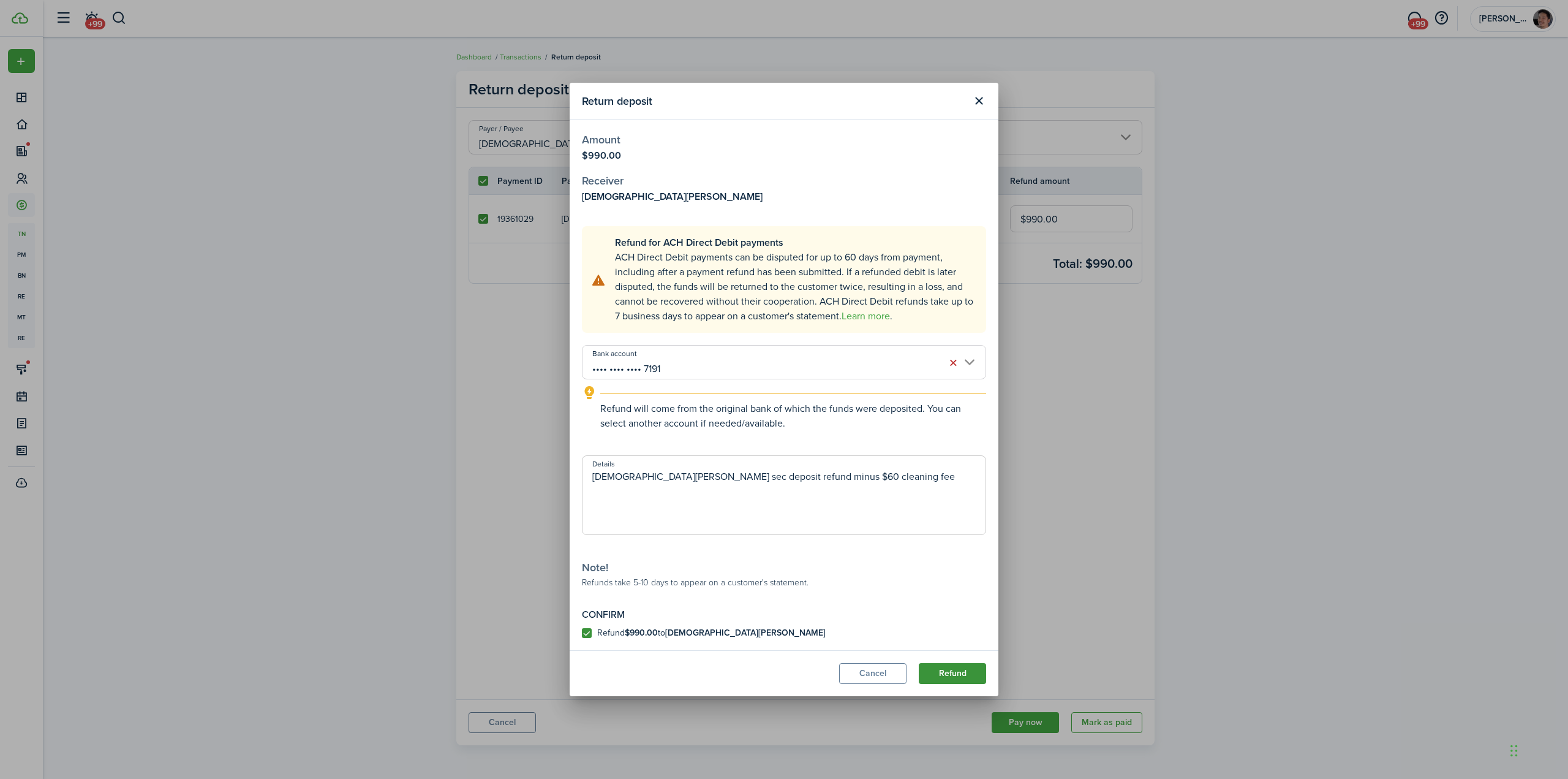
click at [957, 673] on button "Refund" at bounding box center [953, 673] width 68 height 21
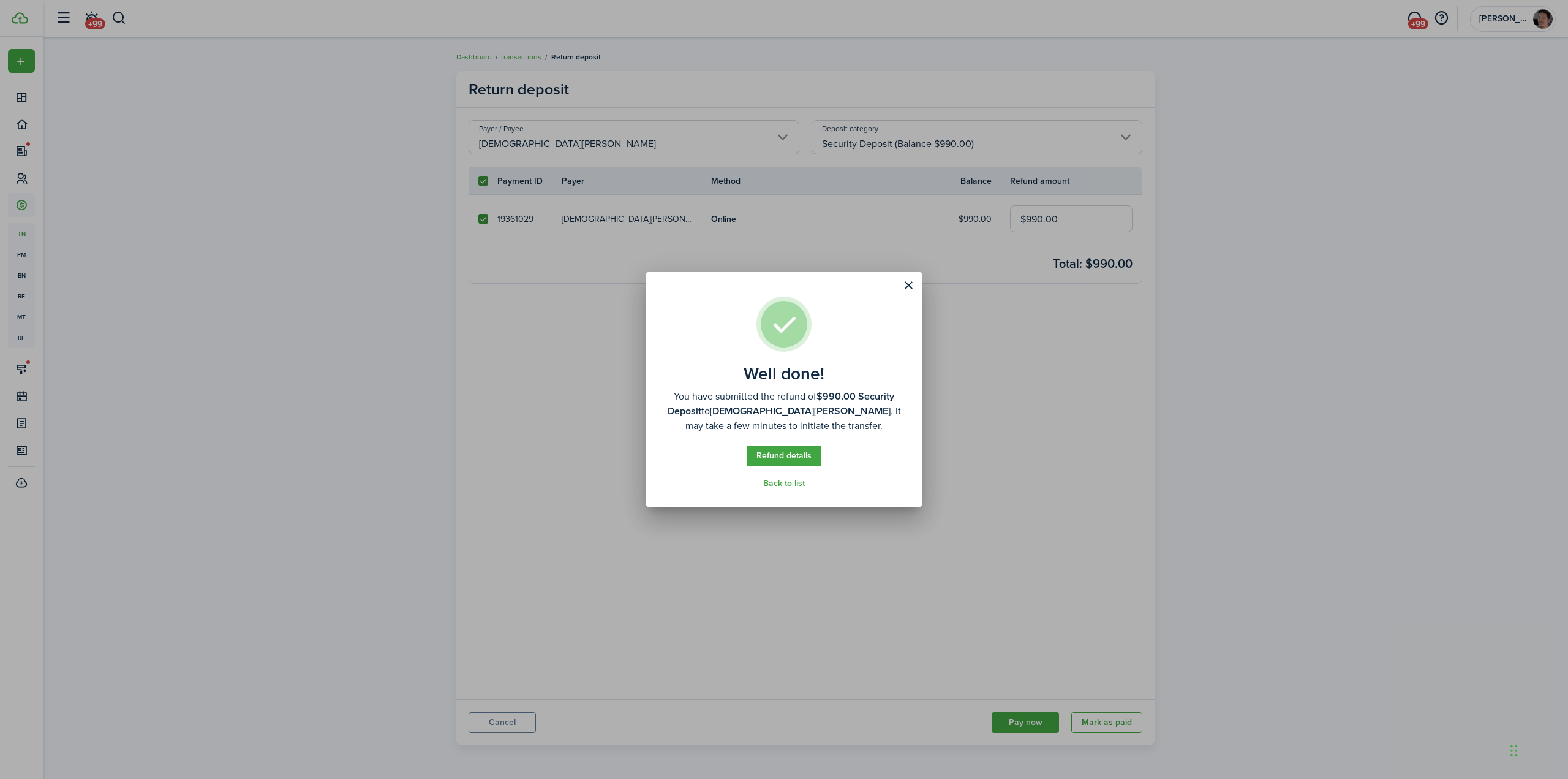
click at [909, 282] on button "Close modal" at bounding box center [908, 285] width 21 height 21
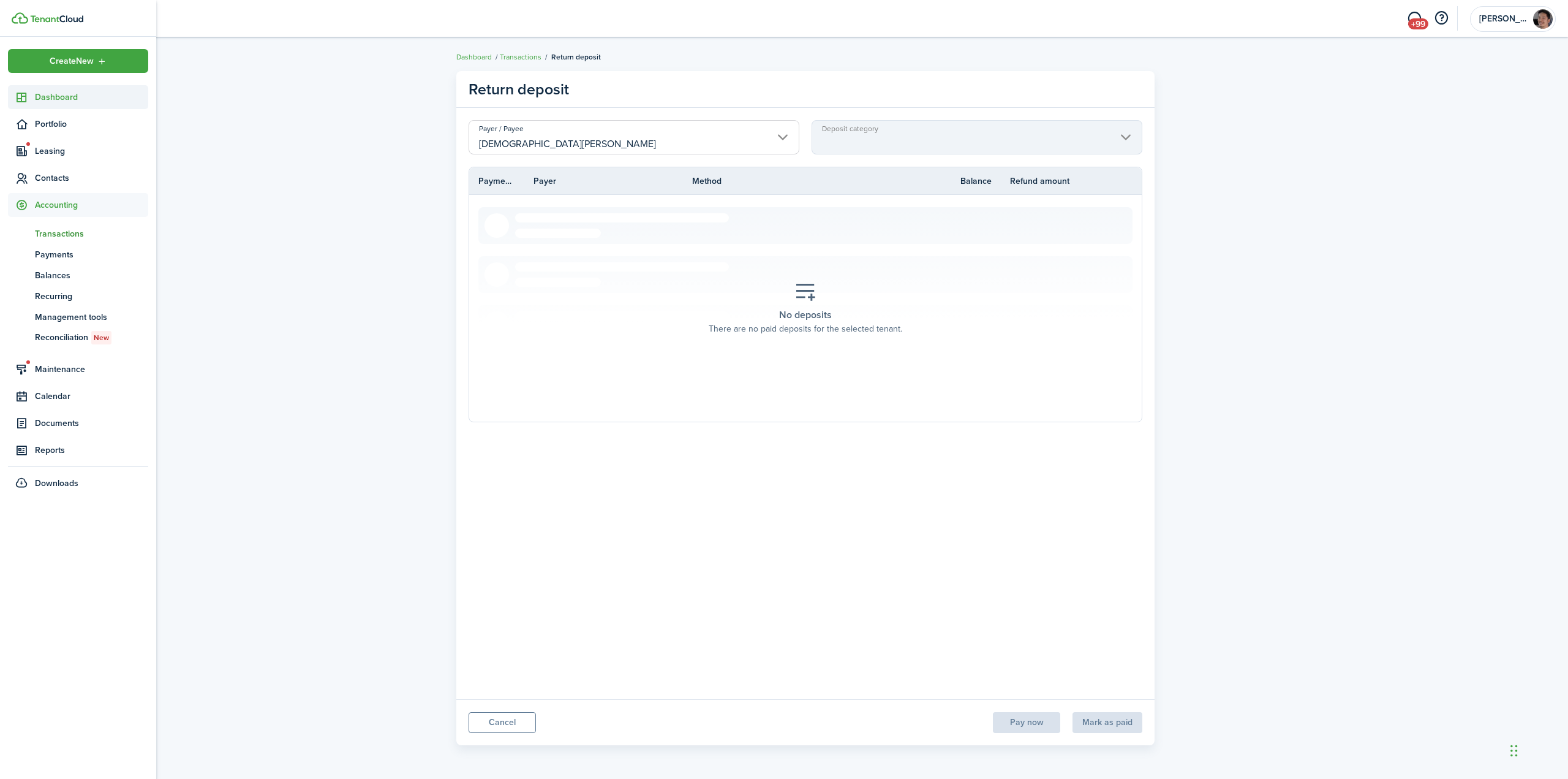
click at [51, 101] on span "Dashboard" at bounding box center [91, 97] width 113 height 13
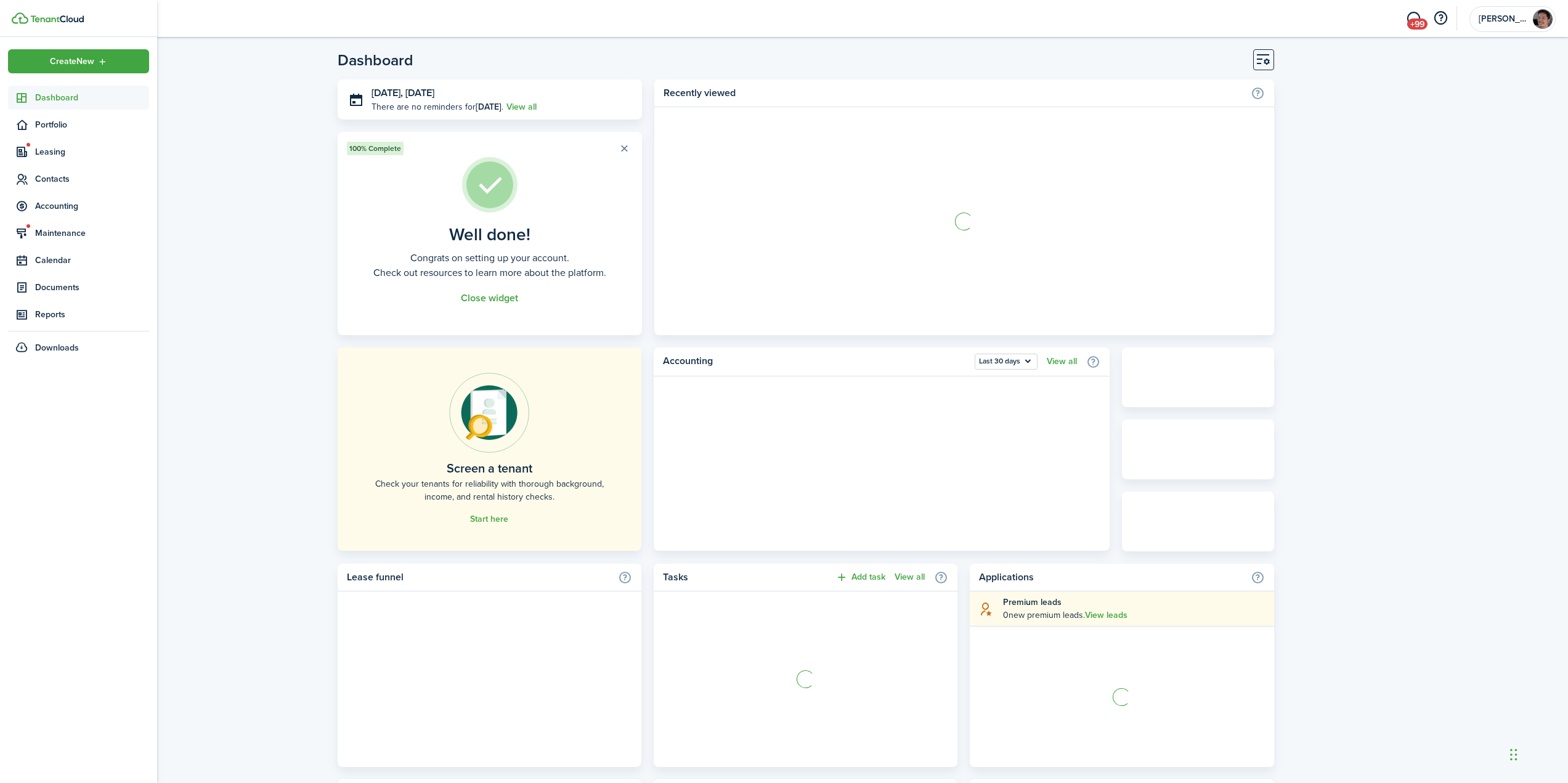
click at [52, 102] on span "Dashboard" at bounding box center [92, 97] width 114 height 13
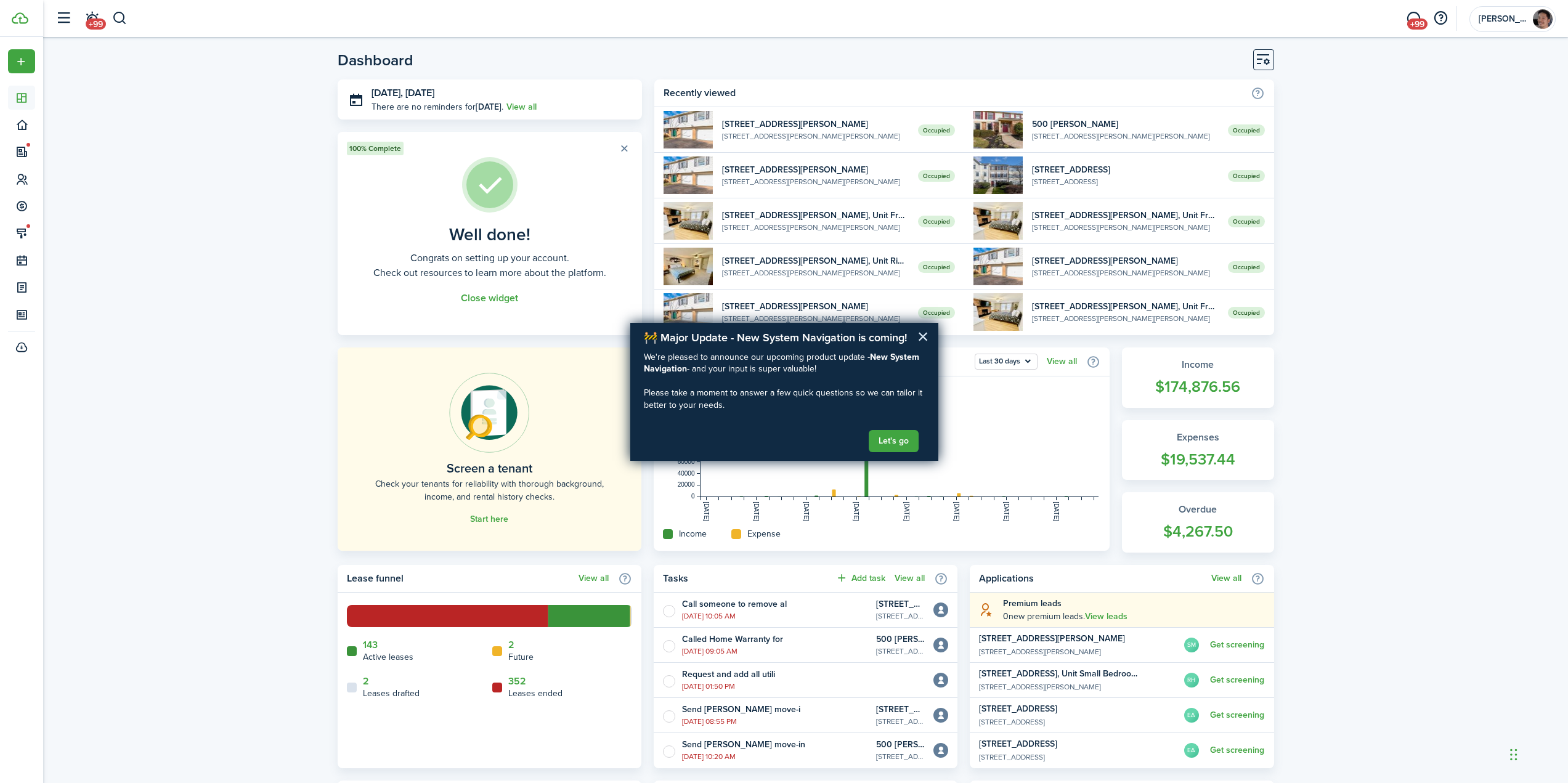
click at [923, 338] on button "×" at bounding box center [923, 336] width 12 height 19
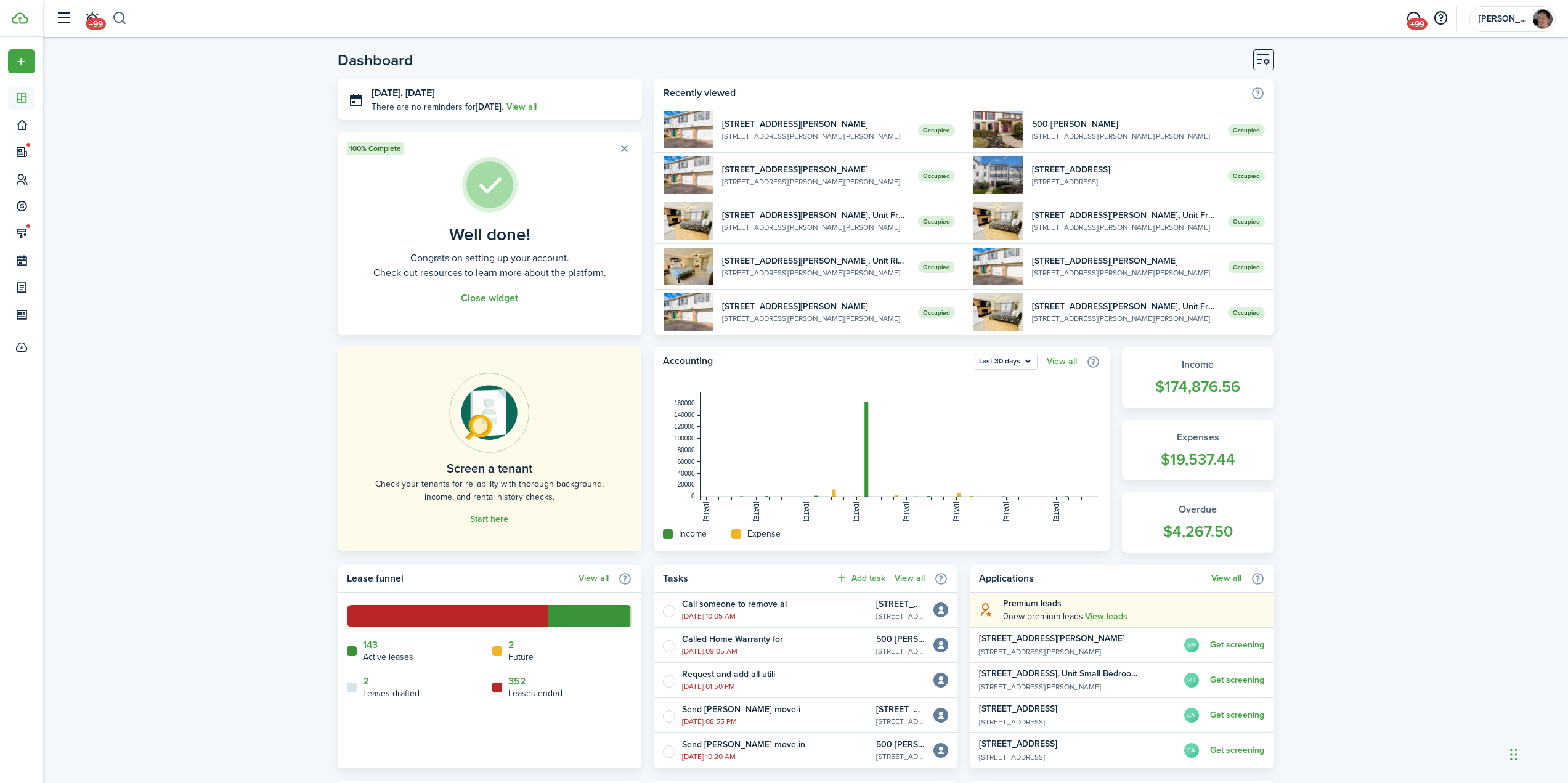
click at [119, 18] on button "button" at bounding box center [120, 18] width 15 height 21
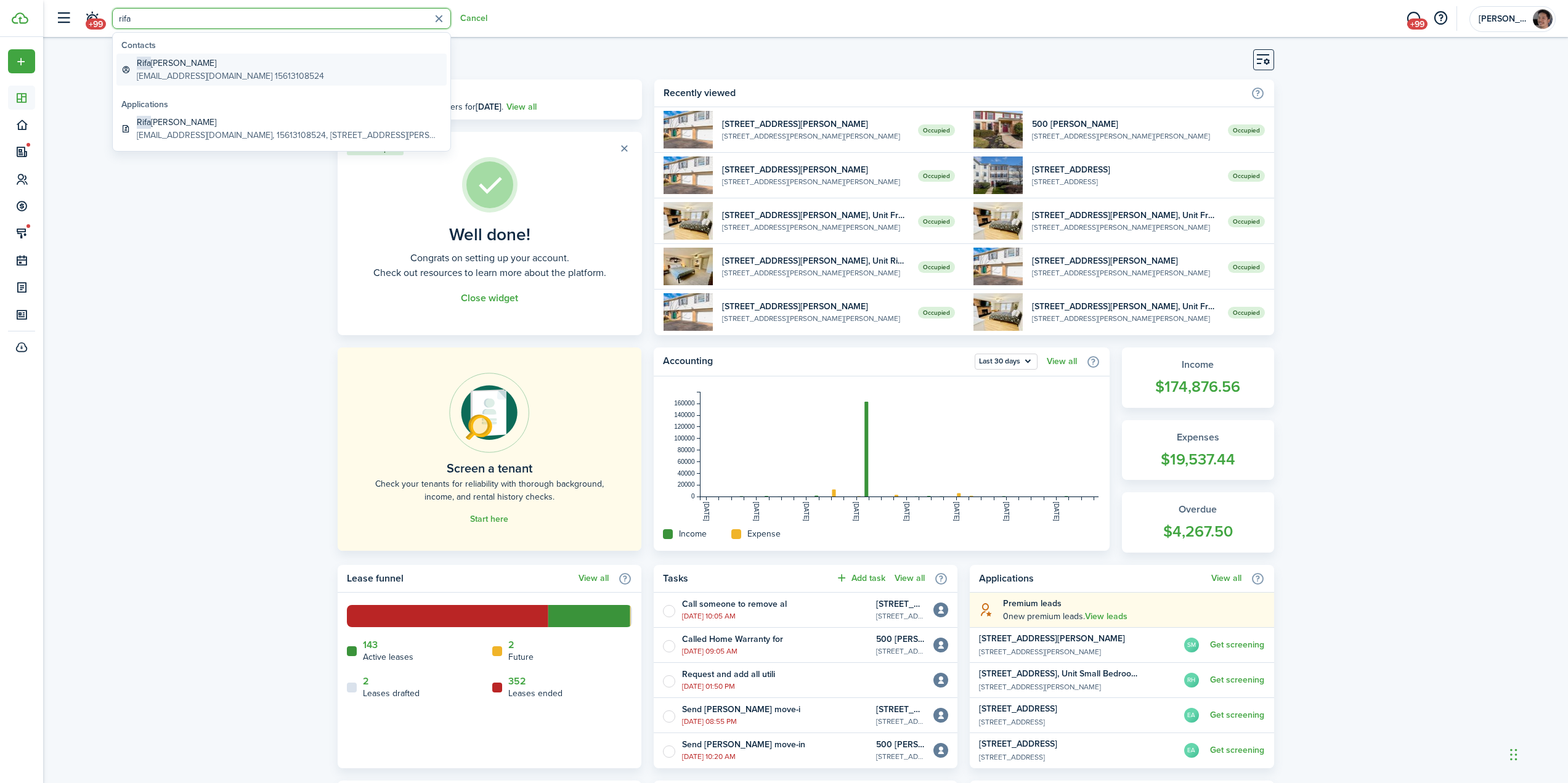
type input "rifa"
click at [220, 74] on global-search-item-description "[EMAIL_ADDRESS][DOMAIN_NAME] 15613108524" at bounding box center [230, 76] width 187 height 13
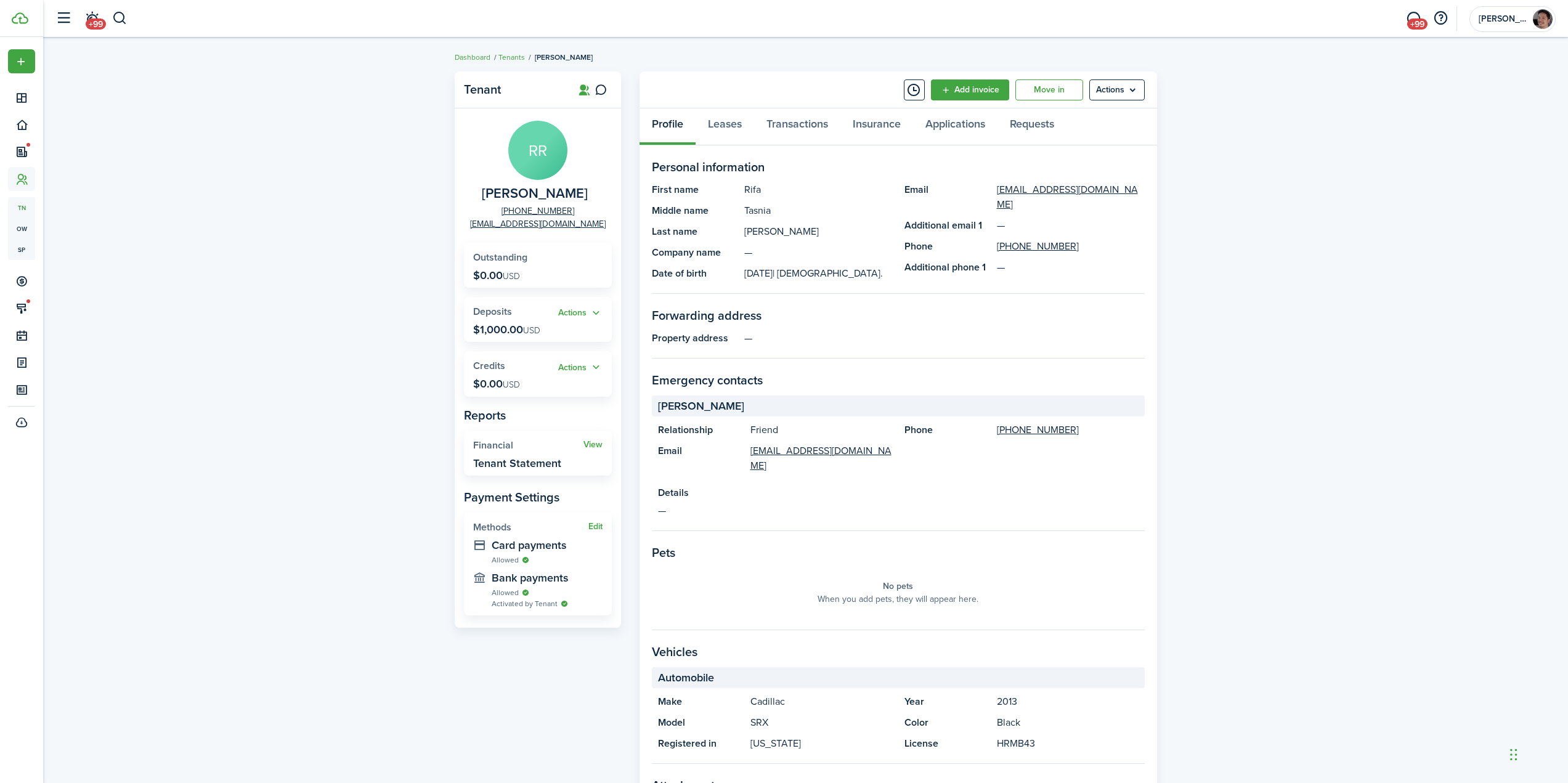
click at [277, 344] on div "Tenant RR [PERSON_NAME] [PHONE_NUMBER] [EMAIL_ADDRESS][DOMAIN_NAME] Outstanding…" at bounding box center [806, 479] width 1525 height 828
click at [579, 309] on button "Actions" at bounding box center [580, 313] width 45 height 14
click at [516, 379] on link "Return" at bounding box center [548, 380] width 108 height 21
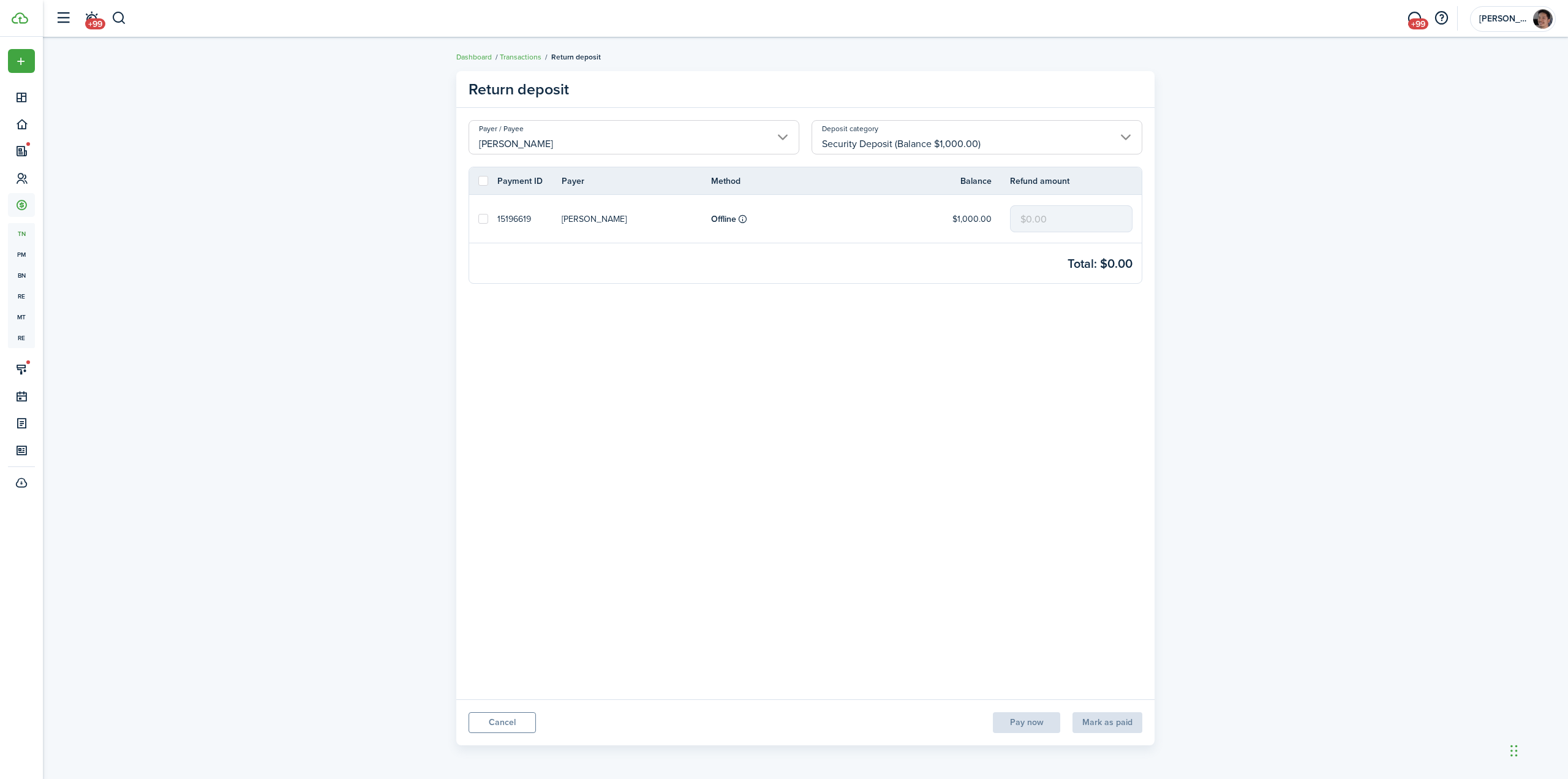
click at [484, 180] on label at bounding box center [483, 181] width 10 height 10
click at [478, 181] on input "checkbox" at bounding box center [478, 181] width 1 height 1
checkbox input "true"
click at [1075, 221] on input "$0.00" at bounding box center [1071, 218] width 123 height 27
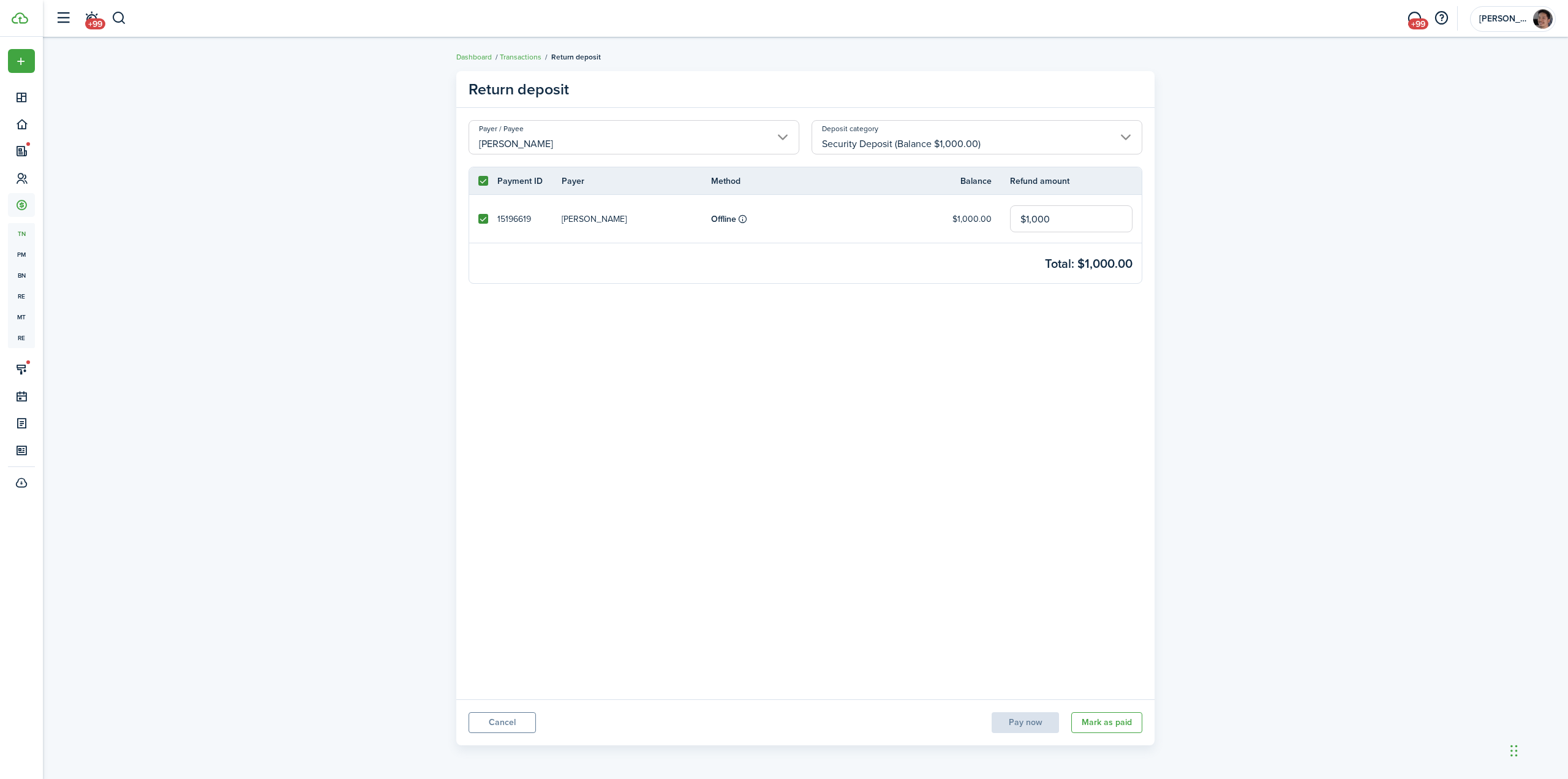
type input "$1,000.00"
click at [796, 394] on panel-main-body "Payer / [PERSON_NAME] Deposit category Security Deposit (Balance $1,000.00) Pay…" at bounding box center [806, 403] width 698 height 591
click at [1006, 466] on panel-main-body "Payer / [PERSON_NAME] Deposit category Security Deposit (Balance $1,000.00) Pay…" at bounding box center [806, 403] width 698 height 591
click at [263, 304] on deposit-return "Return deposit Payer / [PERSON_NAME] Deposit category Security Deposit (Balance…" at bounding box center [806, 408] width 1525 height 686
click at [1491, 19] on span "[PERSON_NAME]" at bounding box center [1504, 19] width 49 height 9
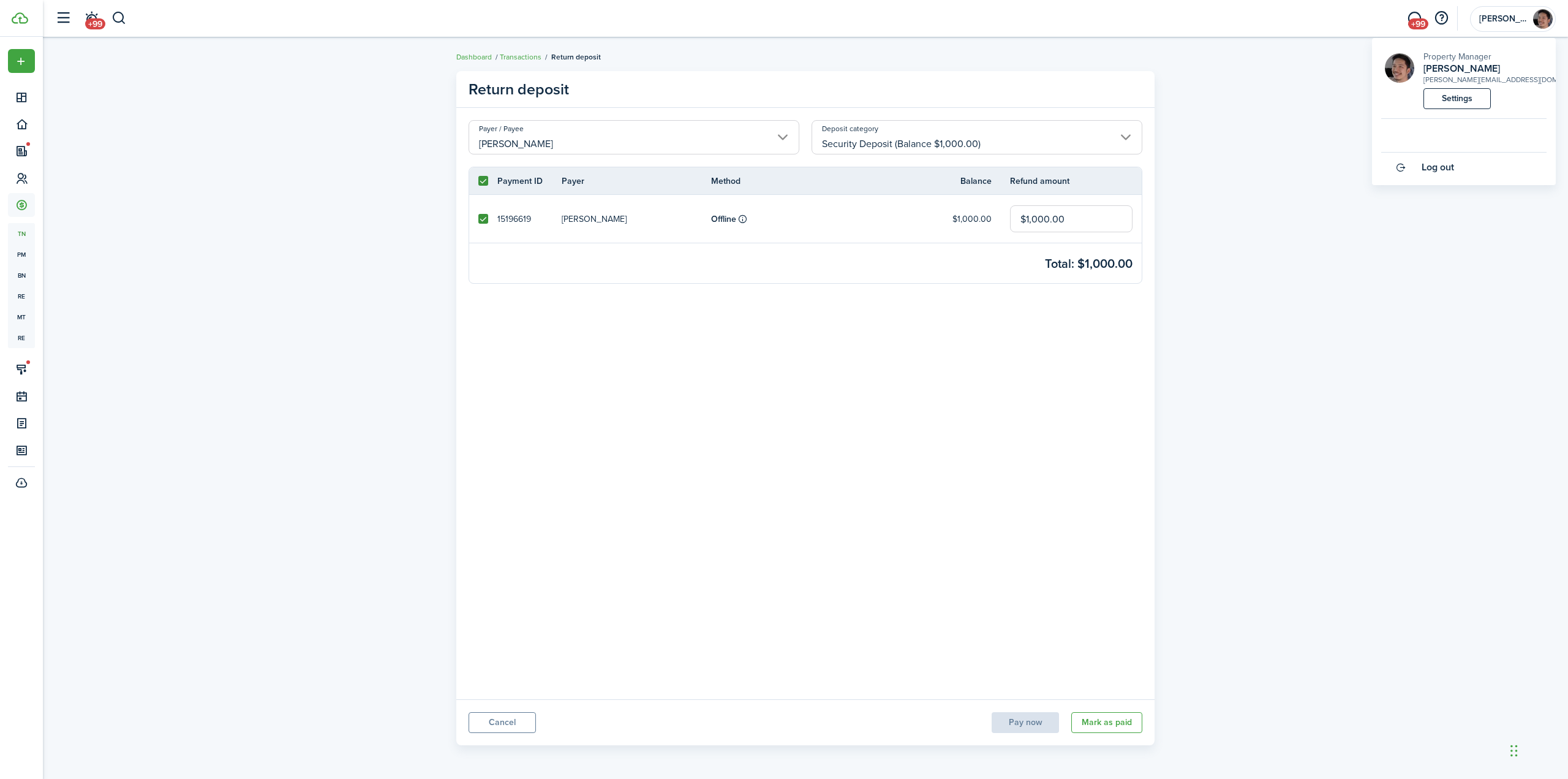
click at [1351, 166] on deposit-return "Return deposit Payer / [PERSON_NAME] Deposit category Security Deposit (Balance…" at bounding box center [806, 408] width 1525 height 686
click at [216, 217] on deposit-return "Return deposit Payer / [PERSON_NAME] Deposit category Security Deposit (Balance…" at bounding box center [806, 408] width 1525 height 686
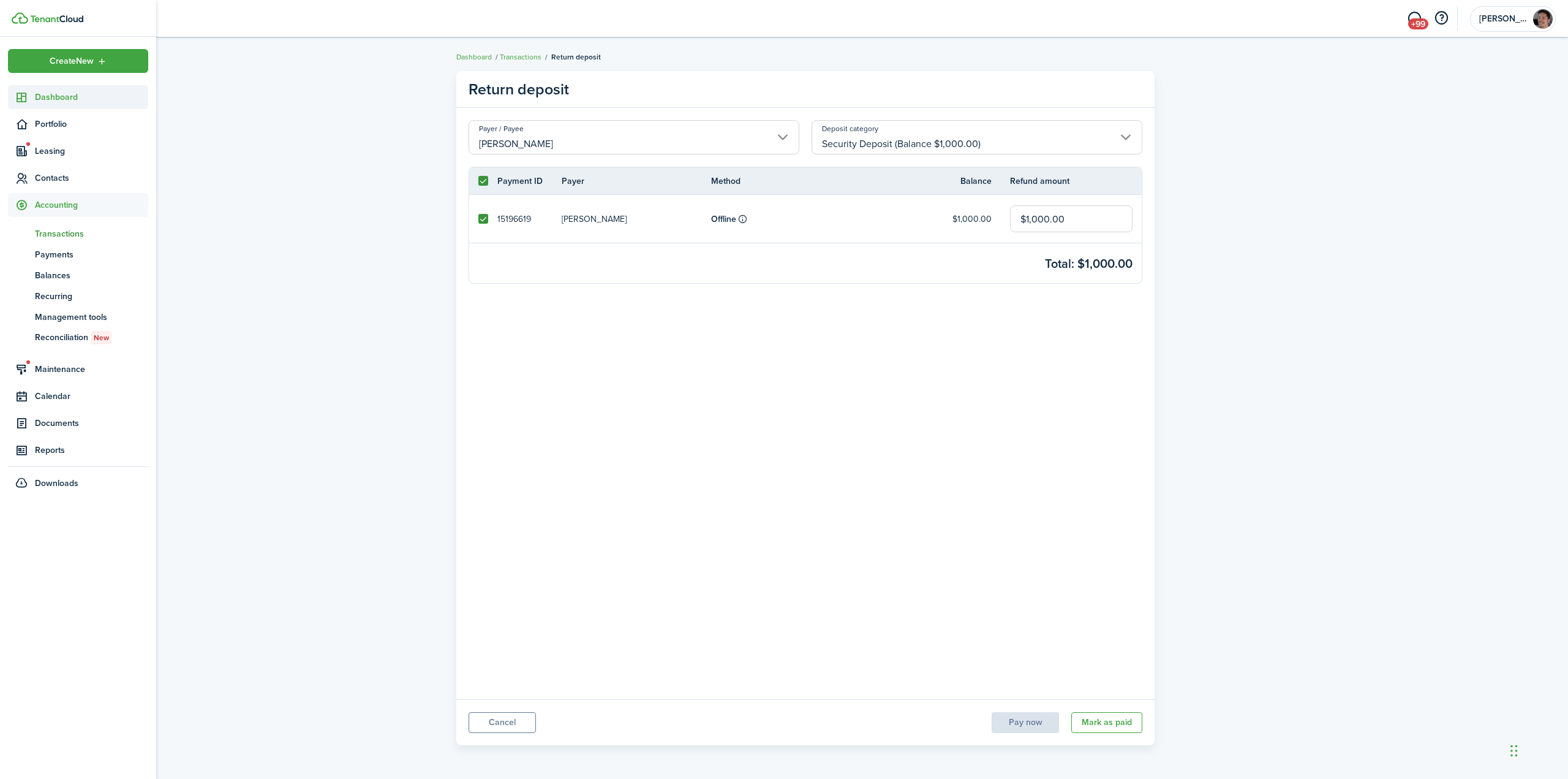
click at [36, 96] on span "Dashboard" at bounding box center [91, 97] width 113 height 13
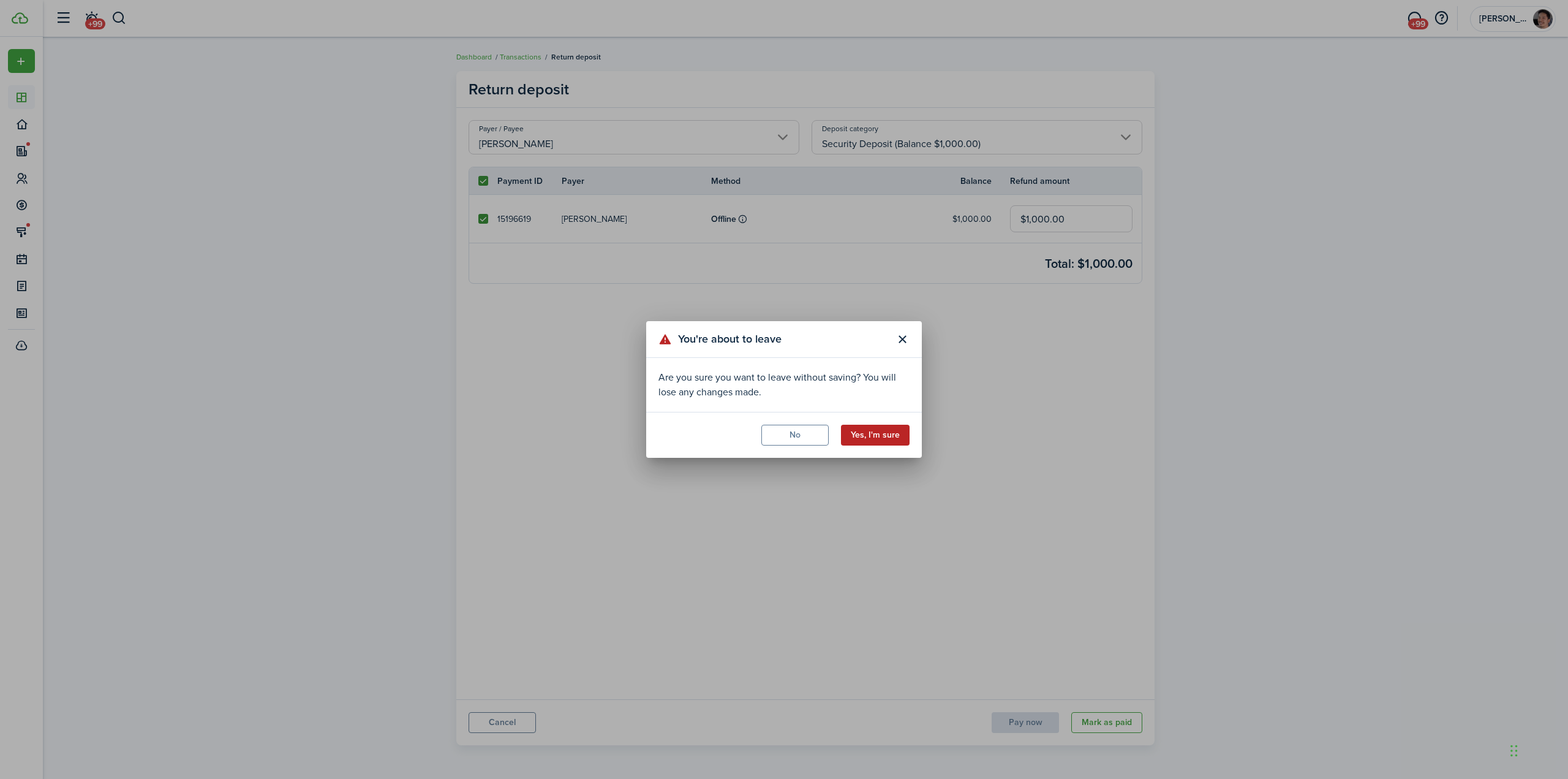
click at [884, 438] on button "Yes, I'm sure" at bounding box center [876, 435] width 69 height 21
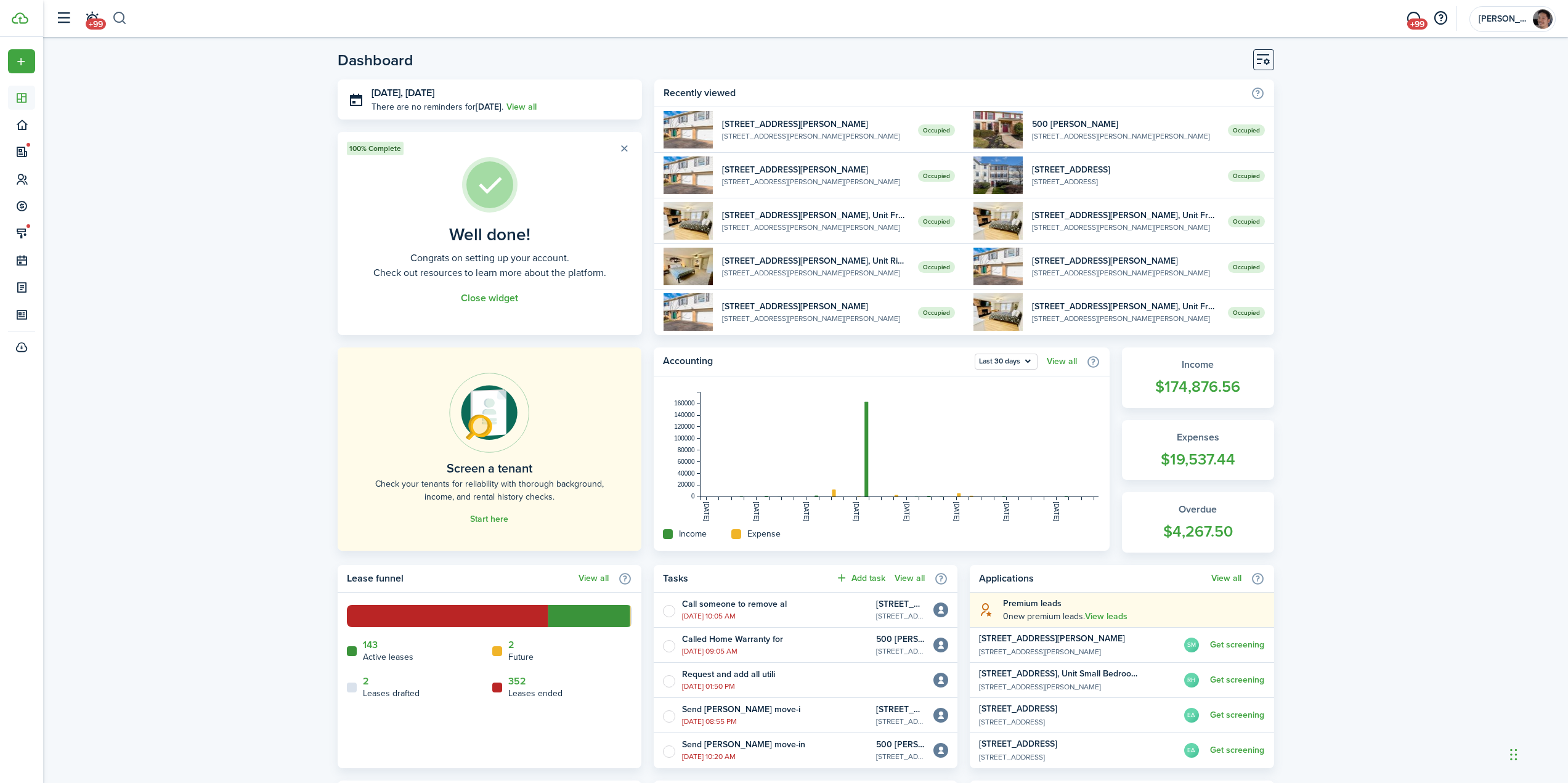
click at [123, 20] on button "button" at bounding box center [120, 18] width 15 height 21
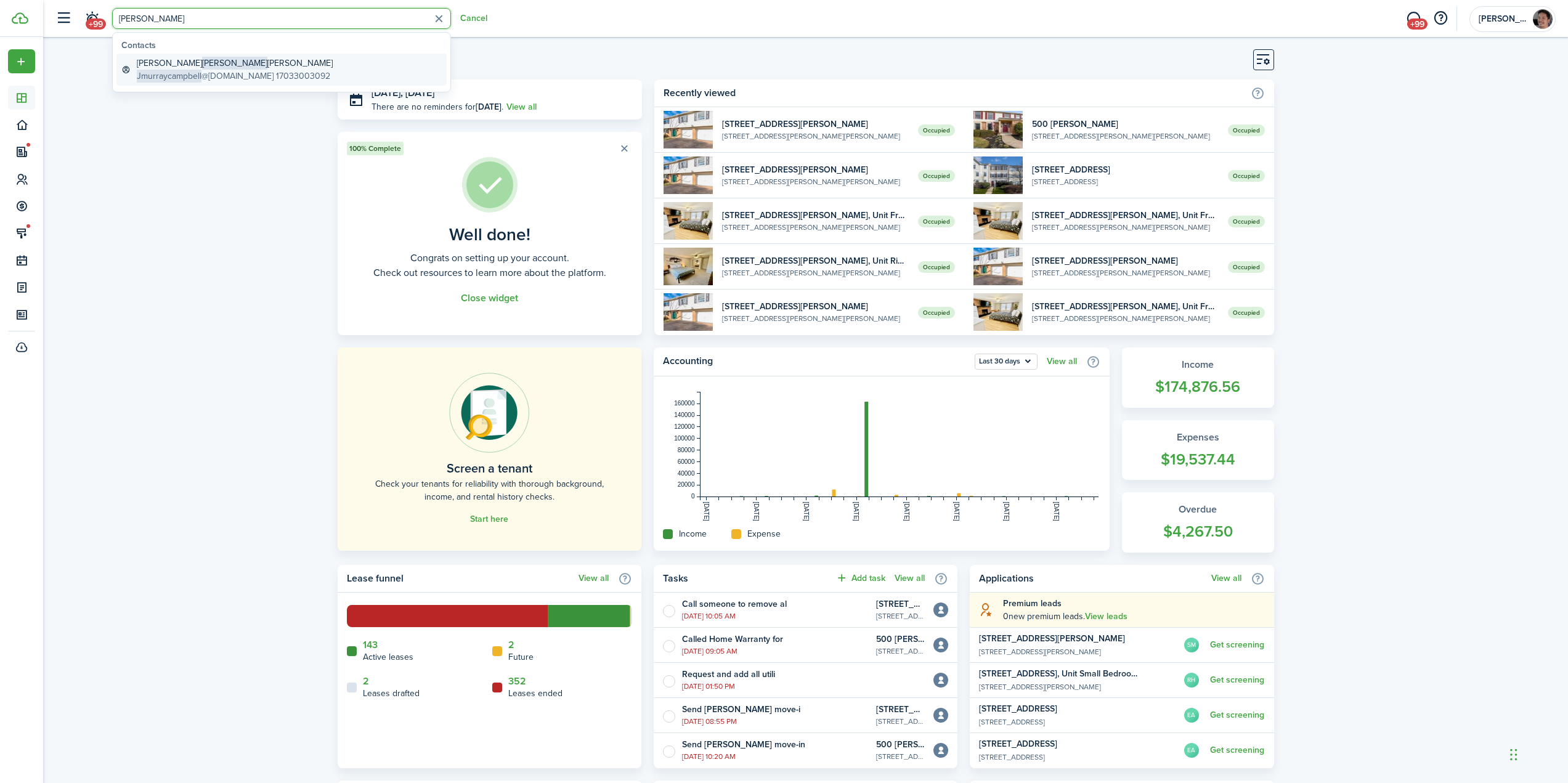
type input "[PERSON_NAME]"
click at [191, 70] on span "Jmurraycampbell" at bounding box center [169, 76] width 65 height 13
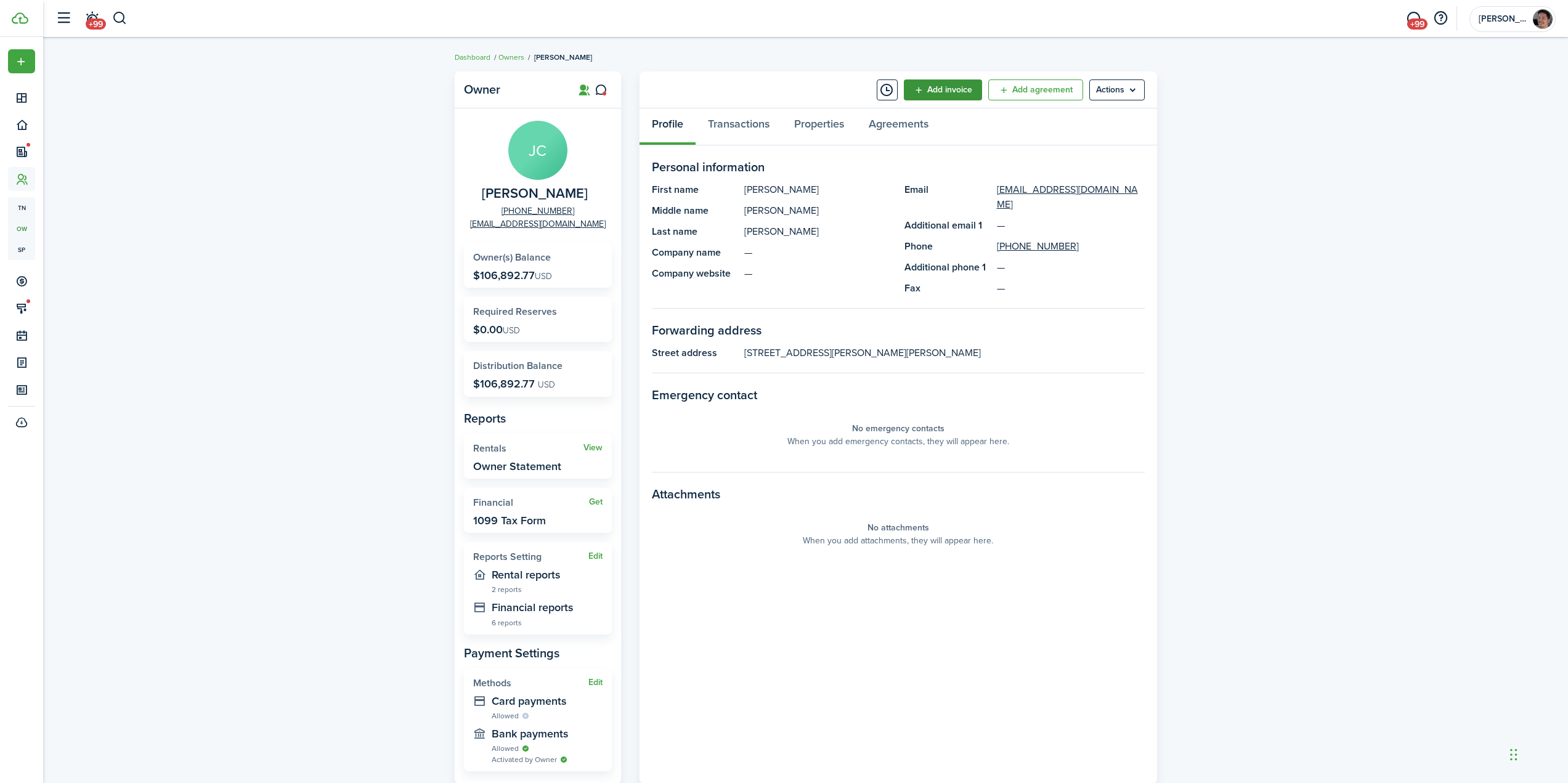
click at [933, 91] on button "Add invoice" at bounding box center [943, 89] width 78 height 21
click at [926, 139] on link "- Distributions" at bounding box center [928, 138] width 108 height 21
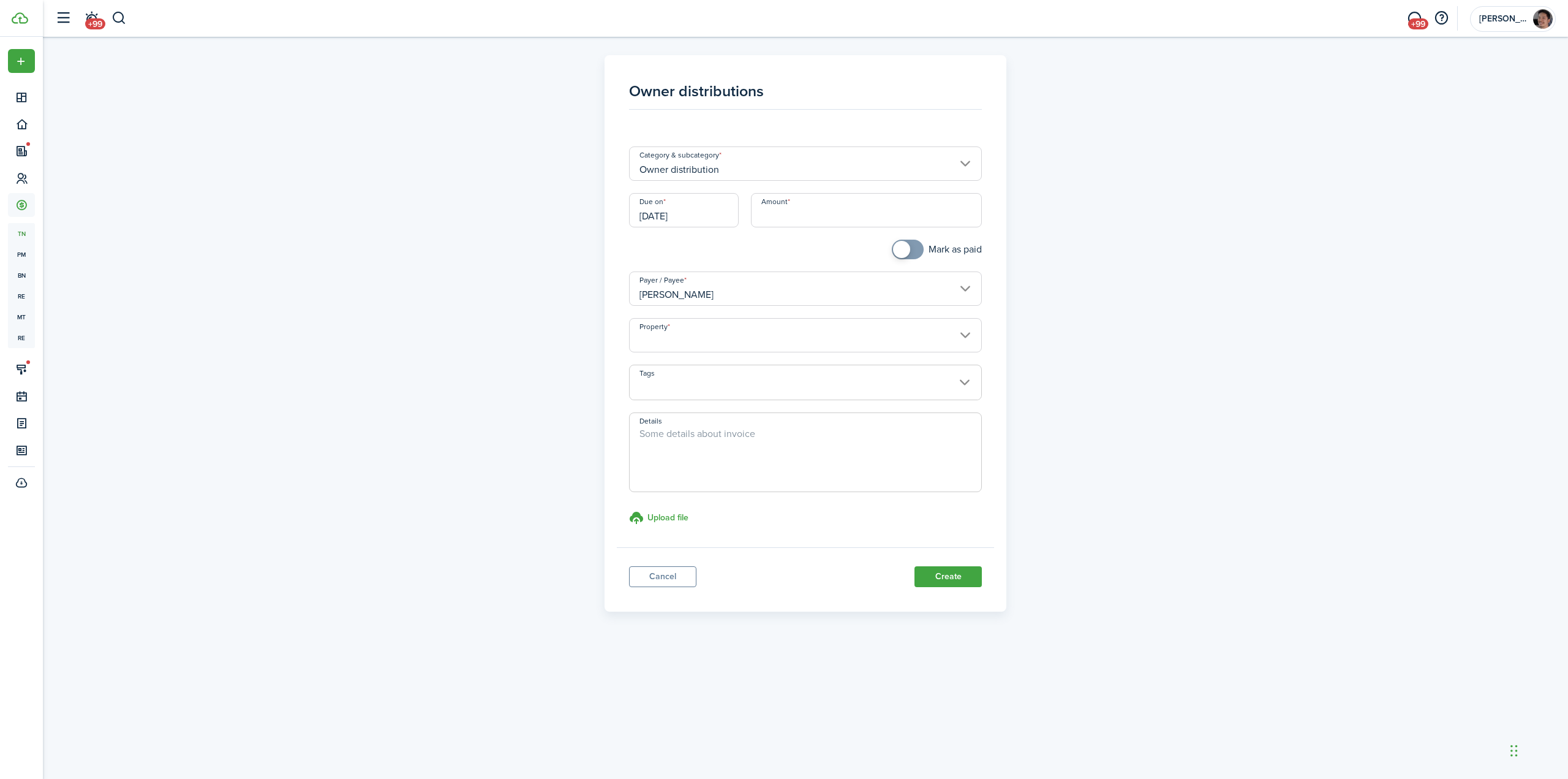
drag, startPoint x: 804, startPoint y: 216, endPoint x: 817, endPoint y: 216, distance: 13.0
click at [804, 216] on input "Amount" at bounding box center [867, 210] width 231 height 34
type input "$6,820.00"
click at [515, 306] on div "Owner distributions Category & subcategory Owner distribution Due on [DATE] Amo…" at bounding box center [806, 333] width 711 height 556
click at [667, 335] on input "Property" at bounding box center [806, 335] width 353 height 34
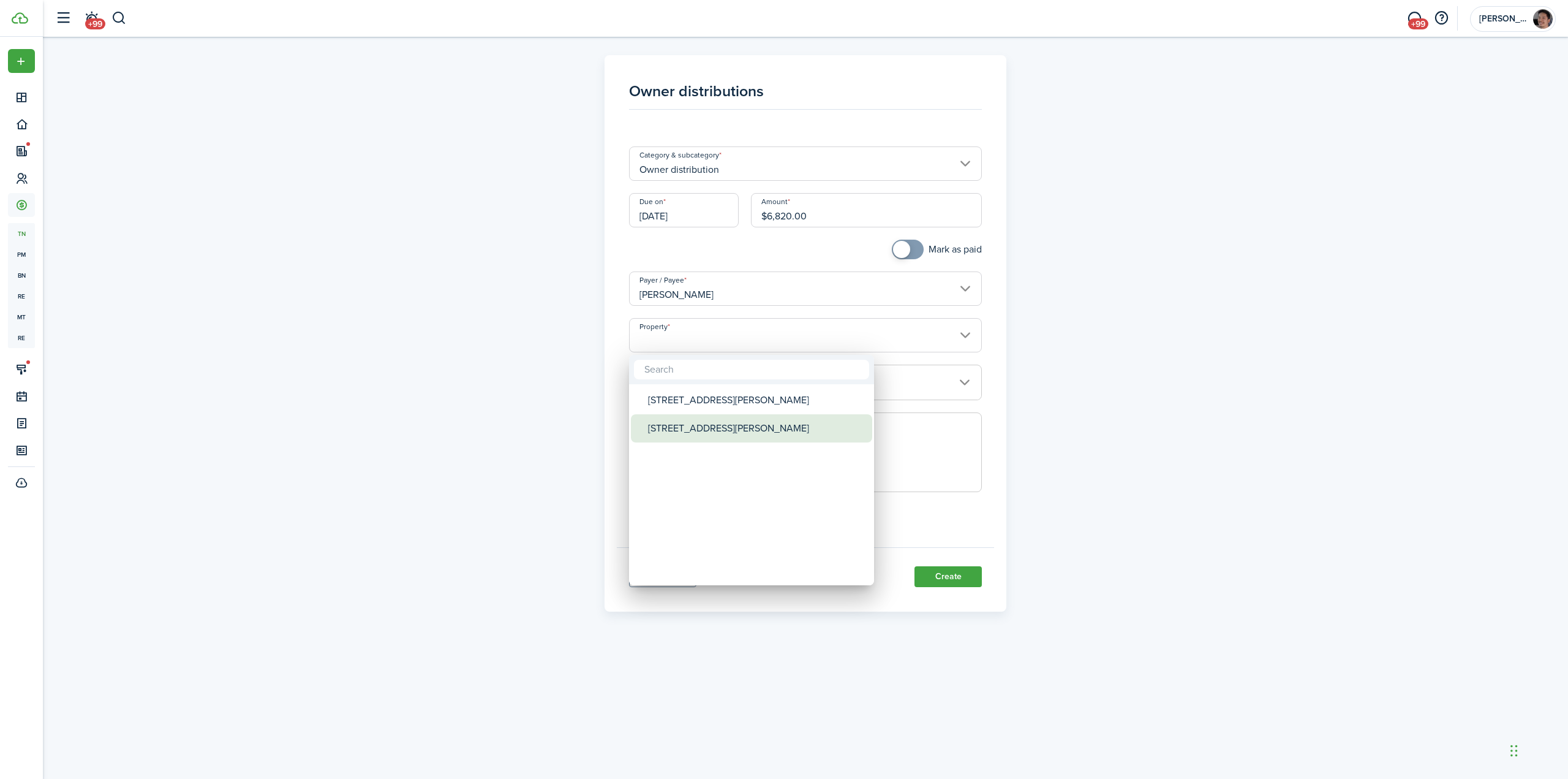
click at [712, 428] on div "[STREET_ADDRESS][PERSON_NAME]" at bounding box center [756, 428] width 217 height 28
type input "[STREET_ADDRESS][PERSON_NAME]"
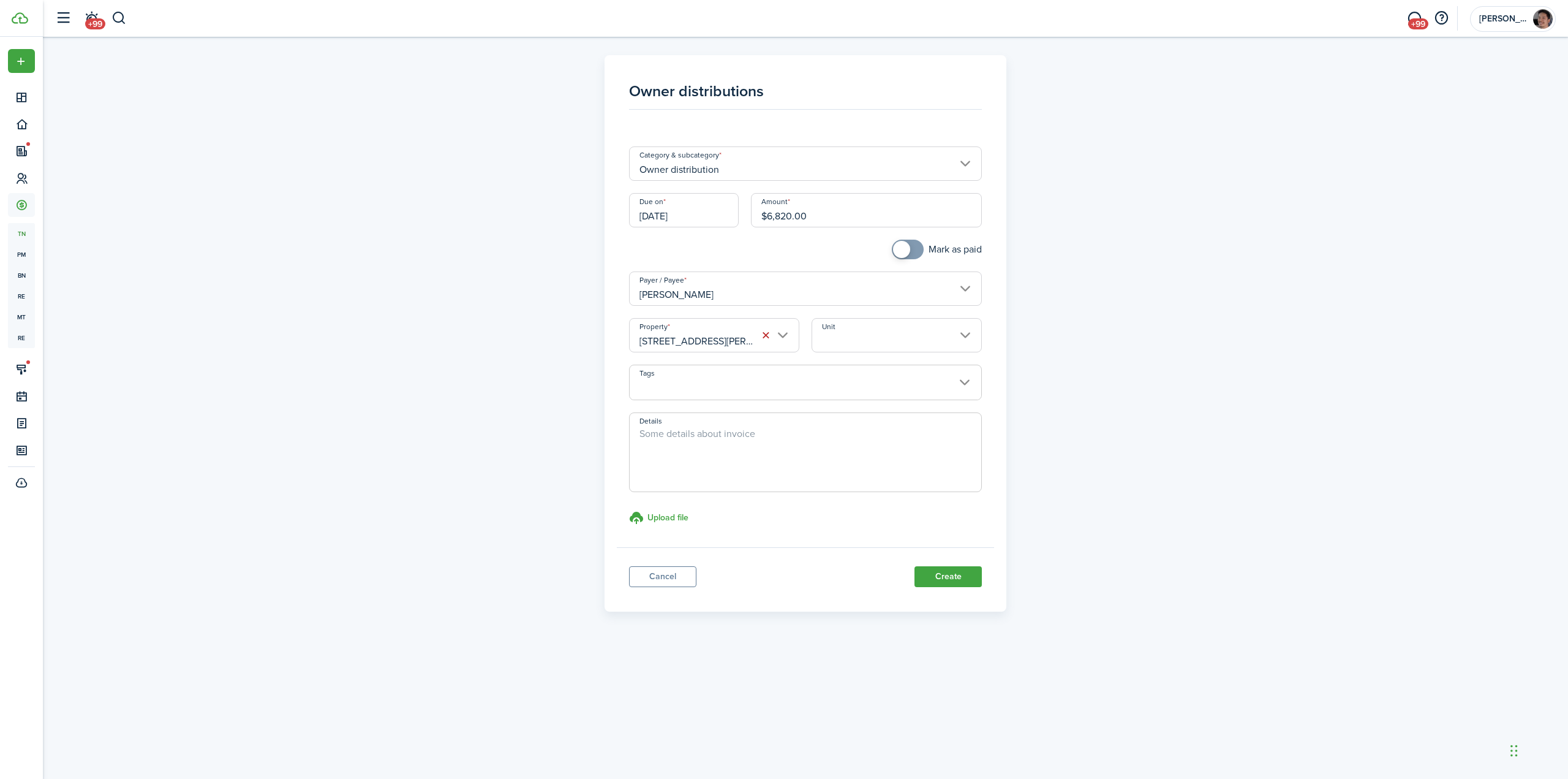
click at [787, 466] on textarea "Details" at bounding box center [806, 456] width 352 height 59
type textarea "[DATE]" Rent Distribution"
click at [1123, 465] on div "Owner distributions Category & subcategory Owner distribution Due on [DATE] Amo…" at bounding box center [806, 333] width 711 height 556
click at [941, 579] on button "Create" at bounding box center [948, 576] width 68 height 21
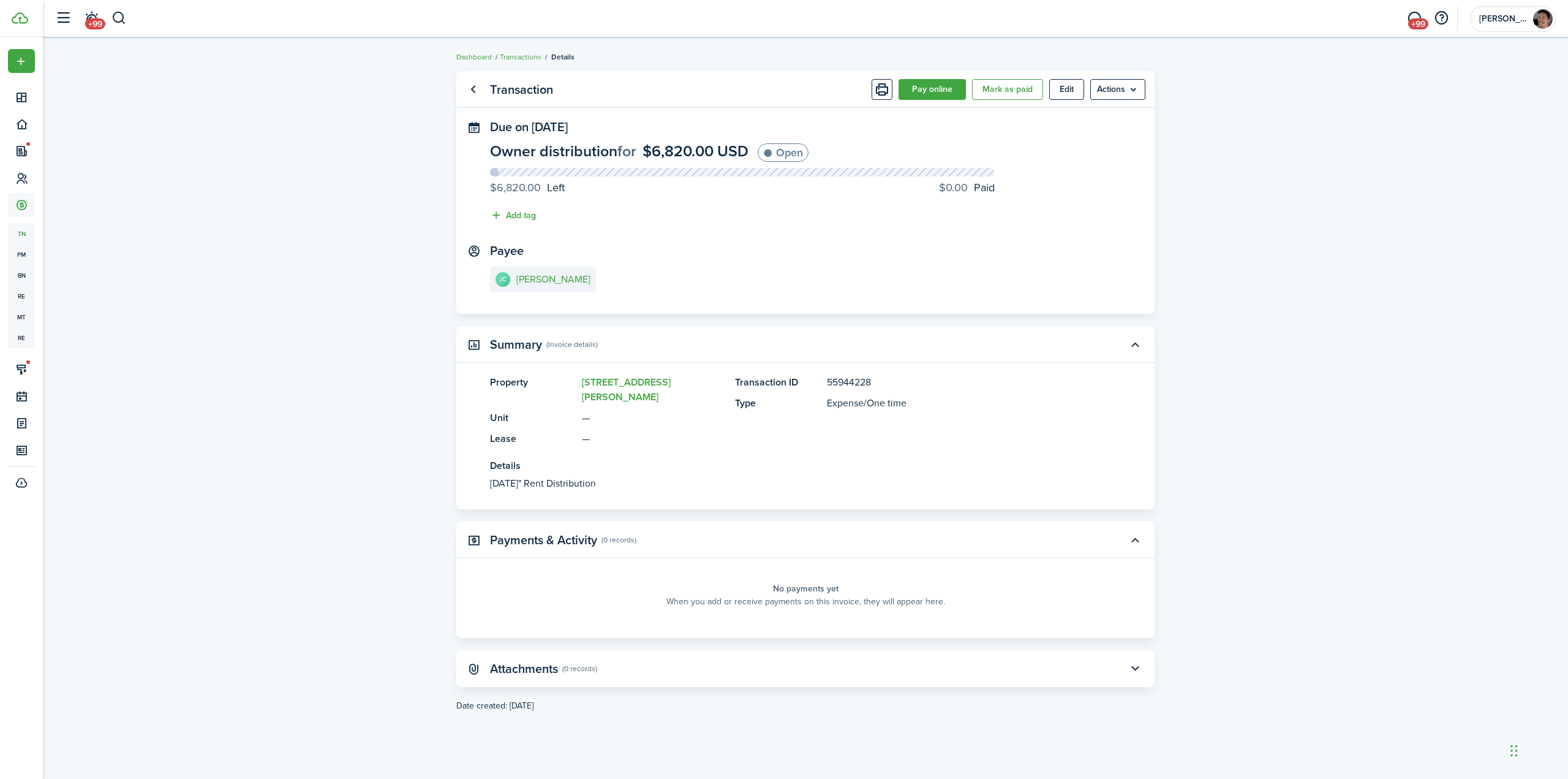
click at [1297, 382] on transaction-view "Transaction Pay online Mark as paid Edit Actions Due on [DATE] Owner distributi…" at bounding box center [806, 408] width 1525 height 686
click at [934, 86] on button "Pay online" at bounding box center [933, 89] width 68 height 21
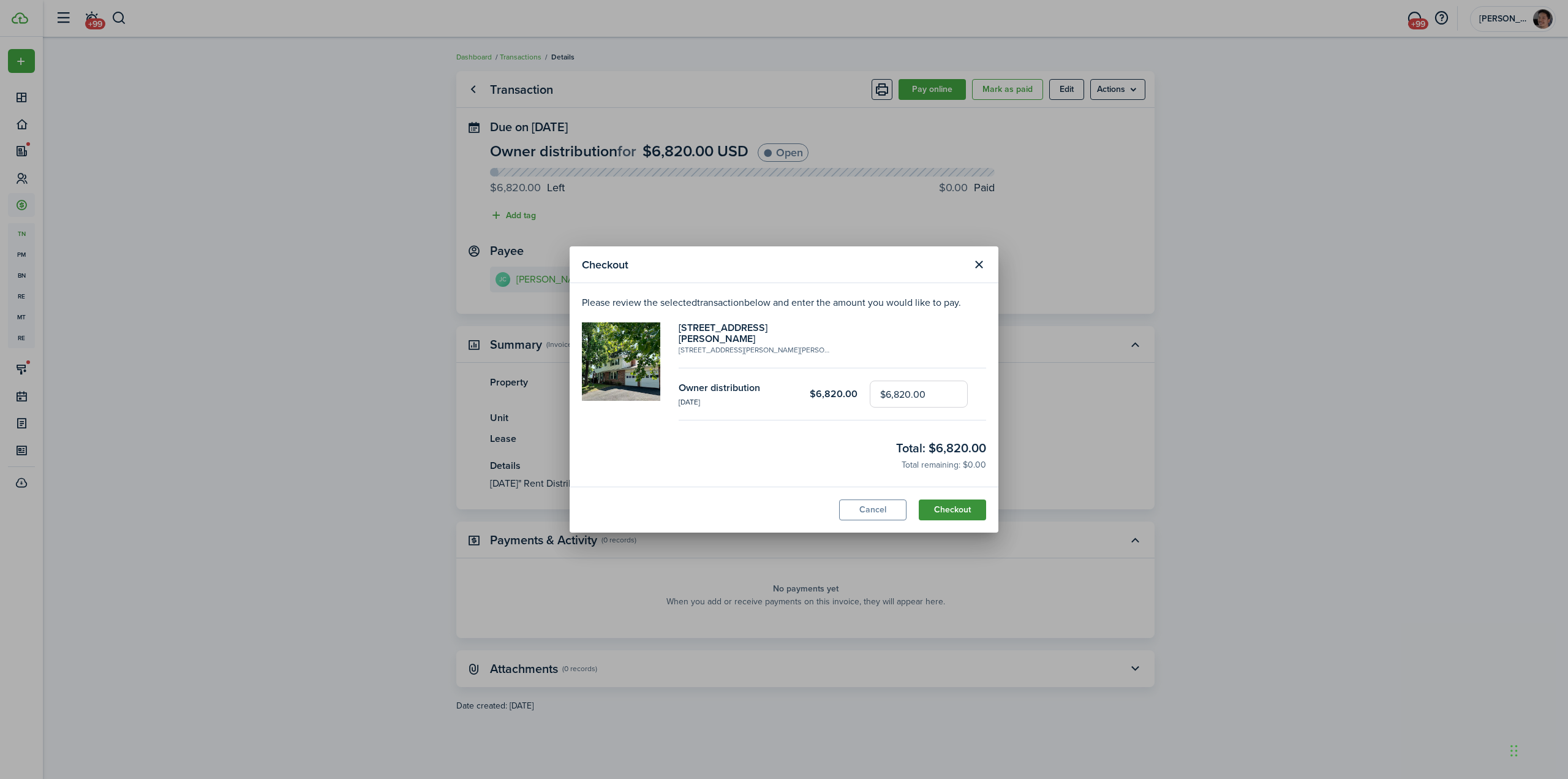
click at [958, 511] on button "Checkout" at bounding box center [953, 509] width 68 height 21
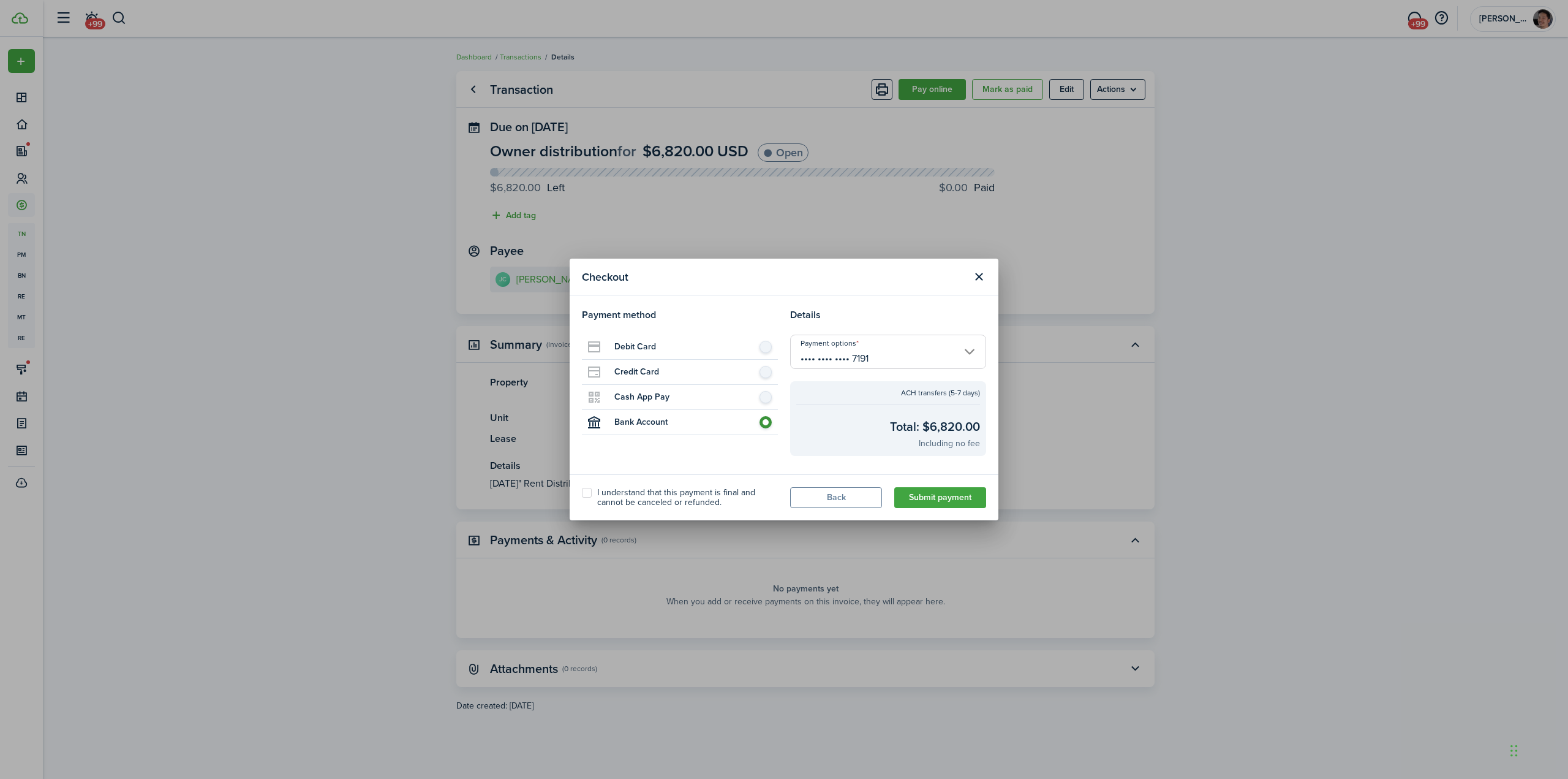
click at [585, 494] on label "I understand that this payment is final and cannot be canceled or refunded." at bounding box center [679, 497] width 196 height 19
click at [582, 497] on input "I understand that this payment is final and cannot be canceled or refunded." at bounding box center [581, 497] width 1 height 1
checkbox input "true"
click at [966, 355] on input "•••• •••• •••• 7191" at bounding box center [888, 352] width 196 height 34
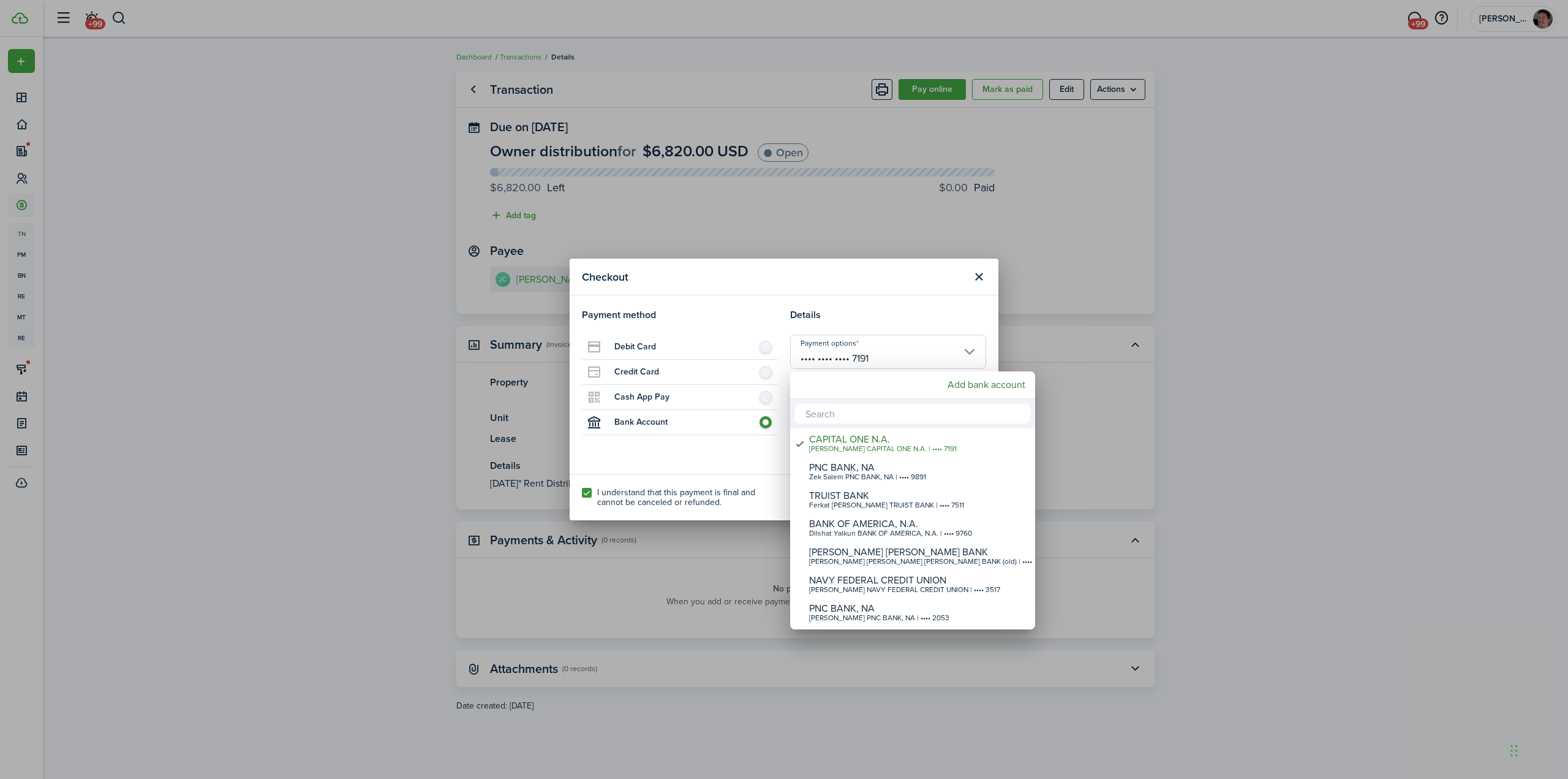
click at [967, 350] on div at bounding box center [784, 389] width 1764 height 975
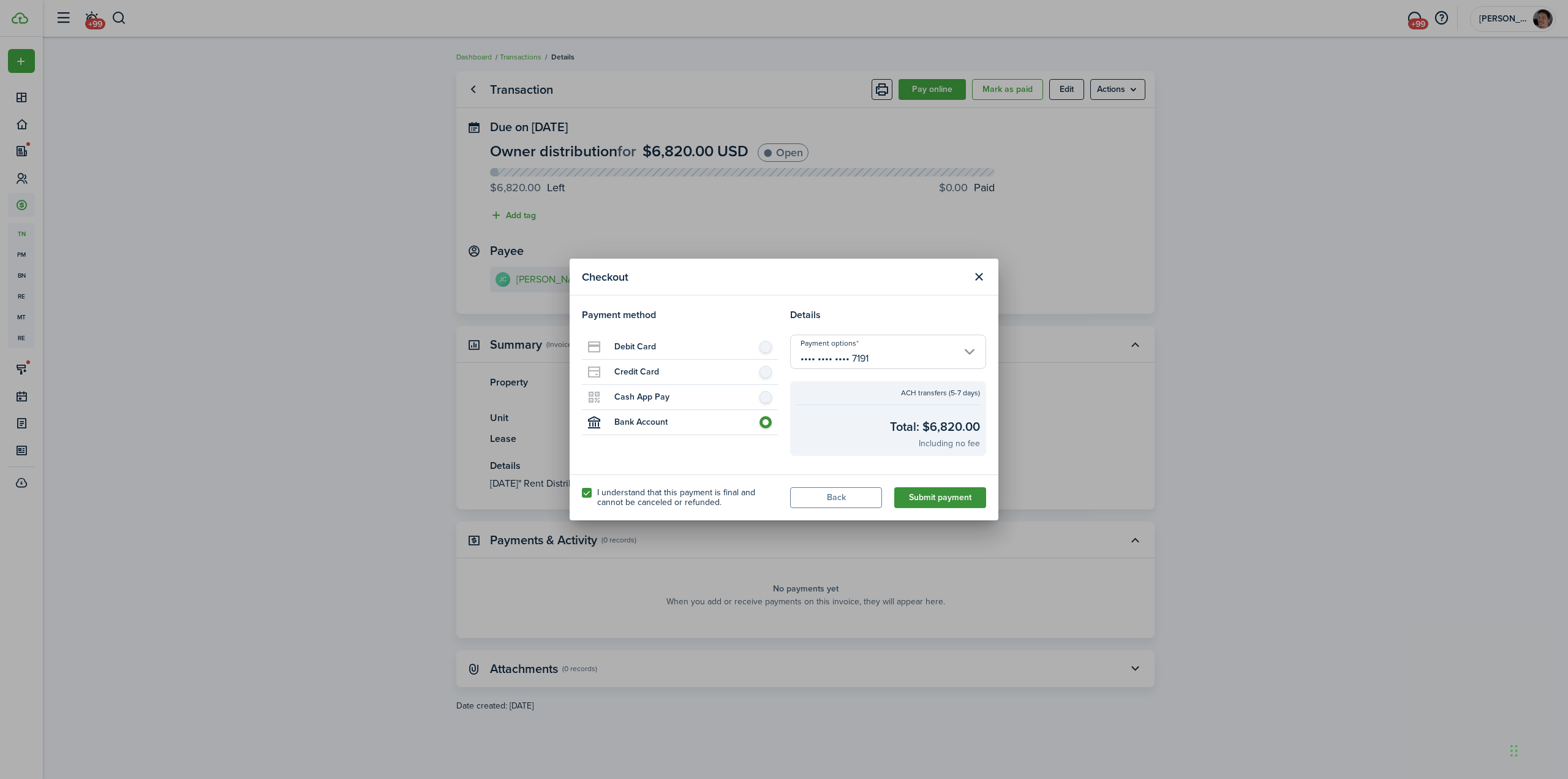
click at [936, 502] on button "Submit payment" at bounding box center [940, 497] width 92 height 21
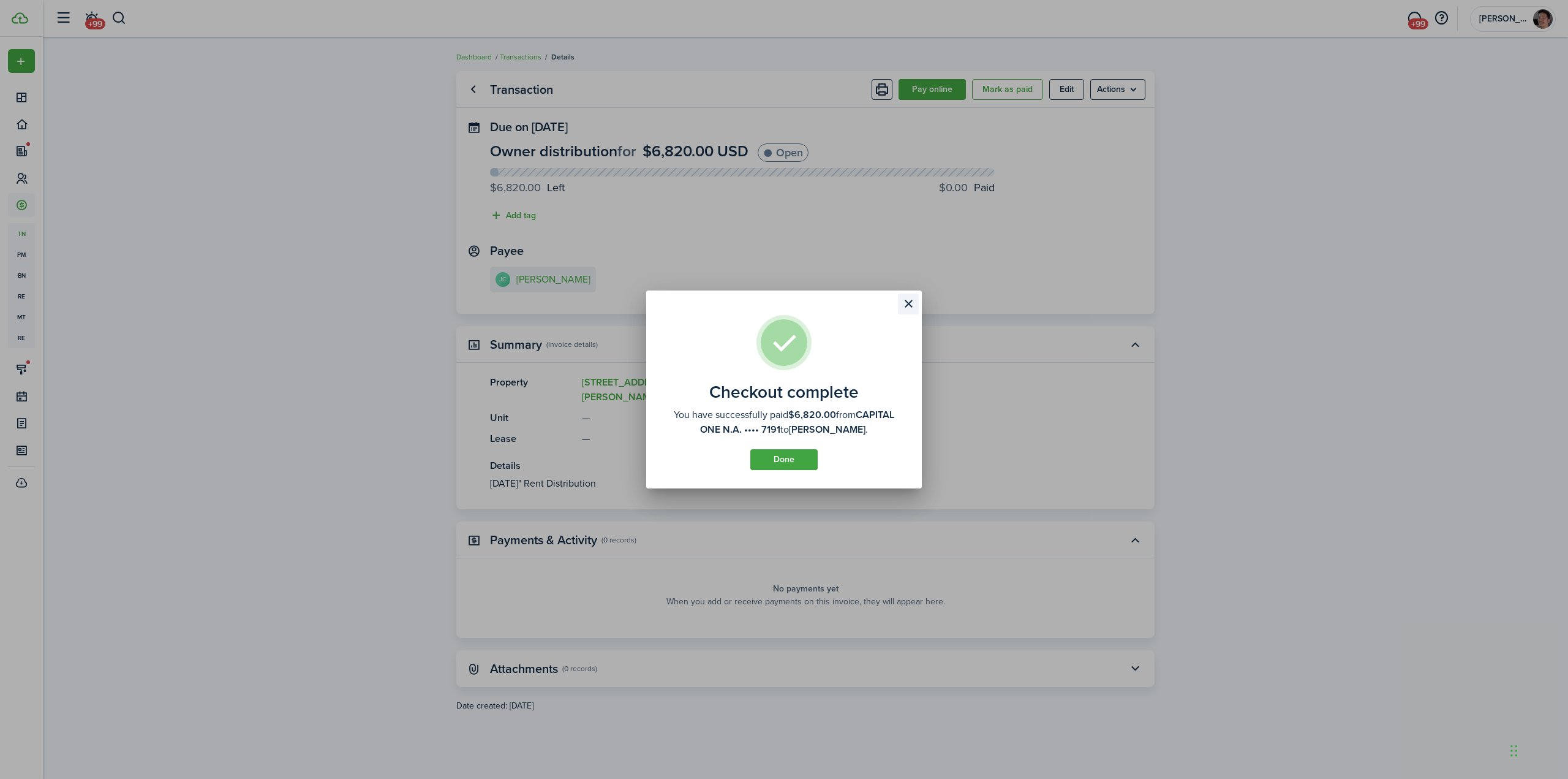
click at [910, 312] on button "Close modal" at bounding box center [908, 303] width 21 height 21
